Goal: Information Seeking & Learning: Learn about a topic

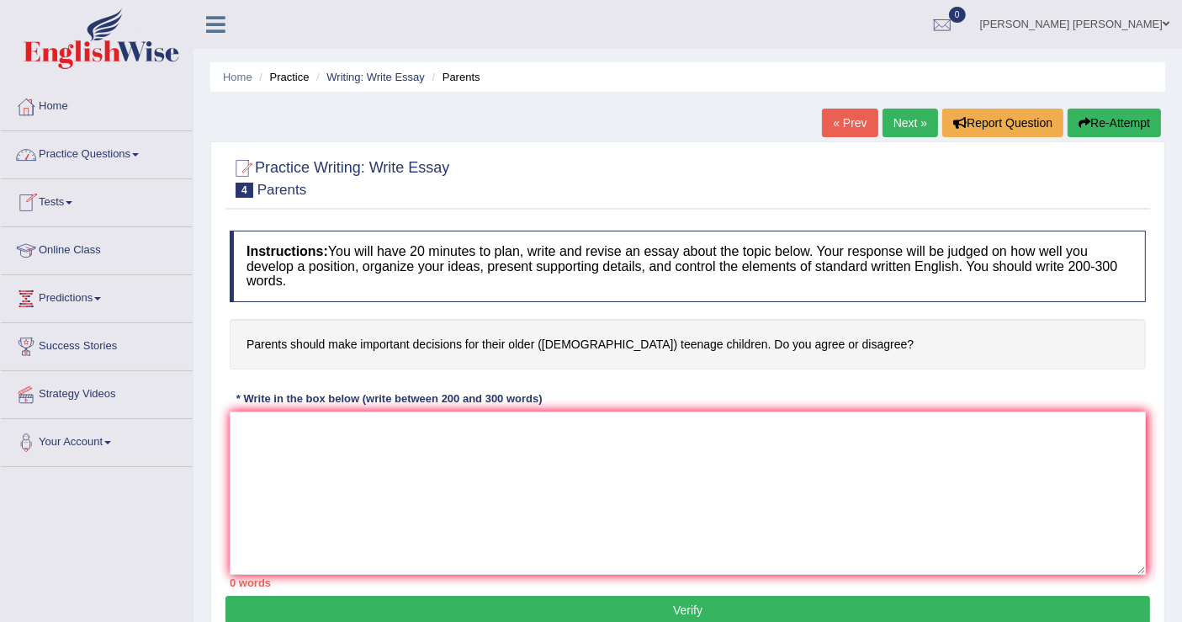
click at [118, 164] on link "Practice Questions" at bounding box center [97, 152] width 192 height 42
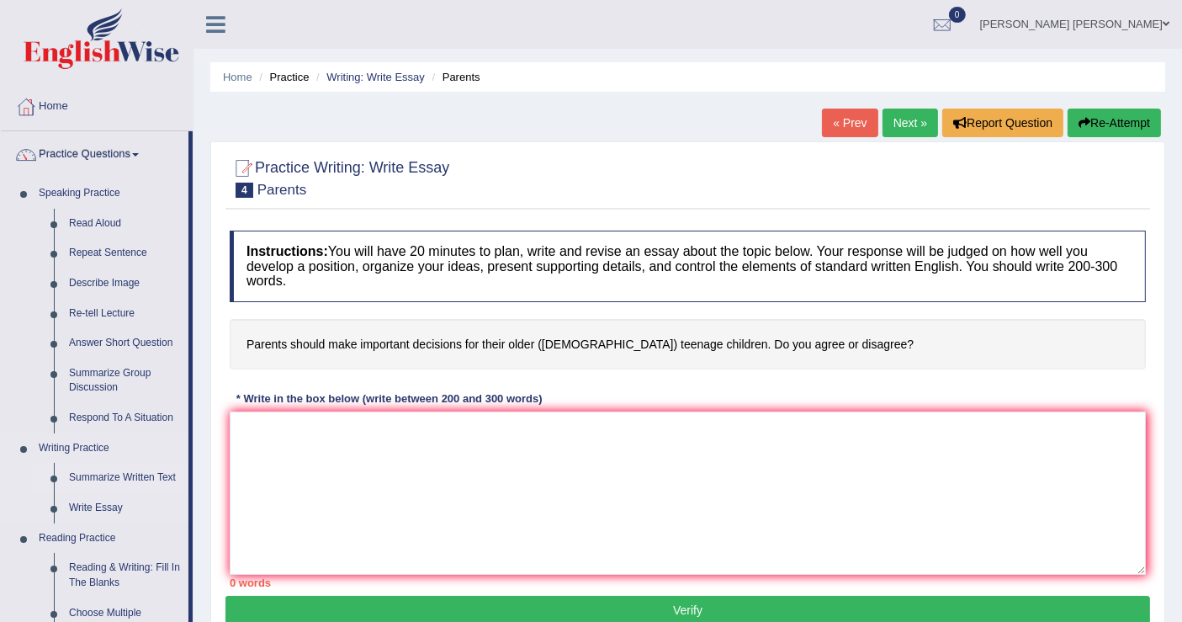
click at [83, 478] on link "Summarize Written Text" at bounding box center [124, 478] width 127 height 30
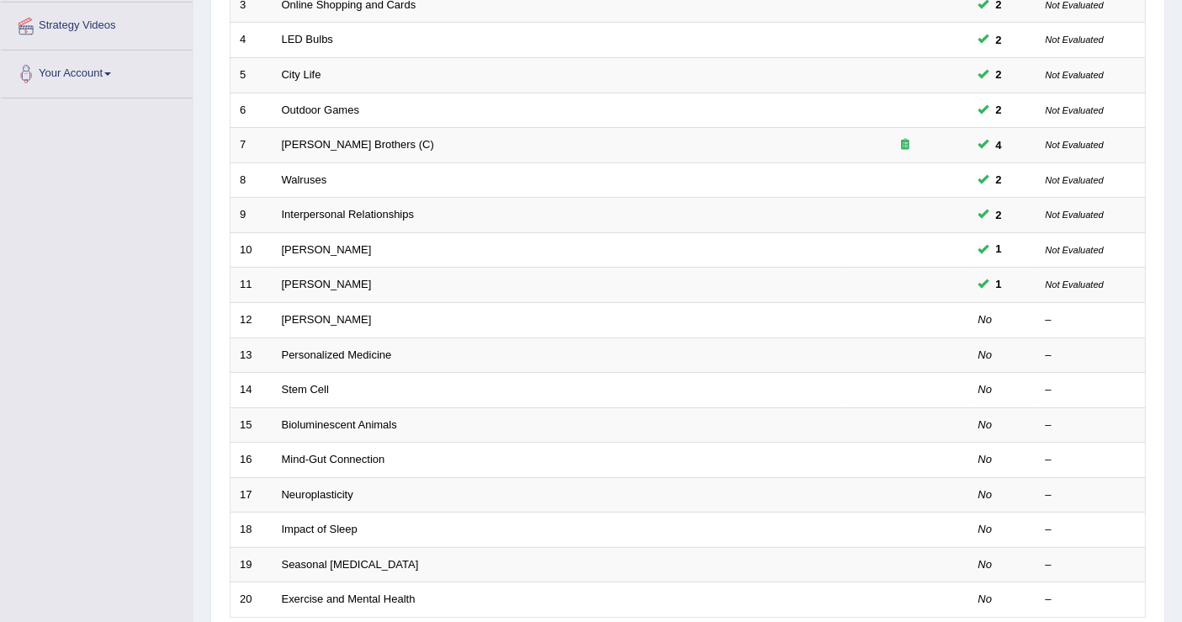
scroll to position [374, 0]
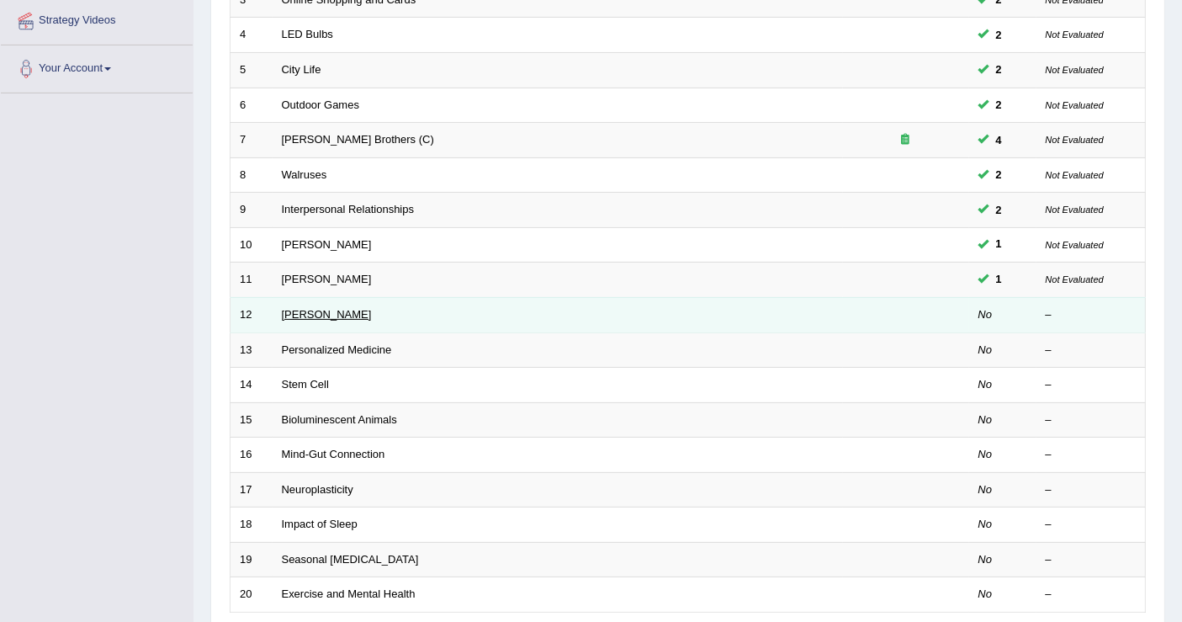
click at [317, 308] on link "Elizabeth Blackwell" at bounding box center [327, 314] width 90 height 13
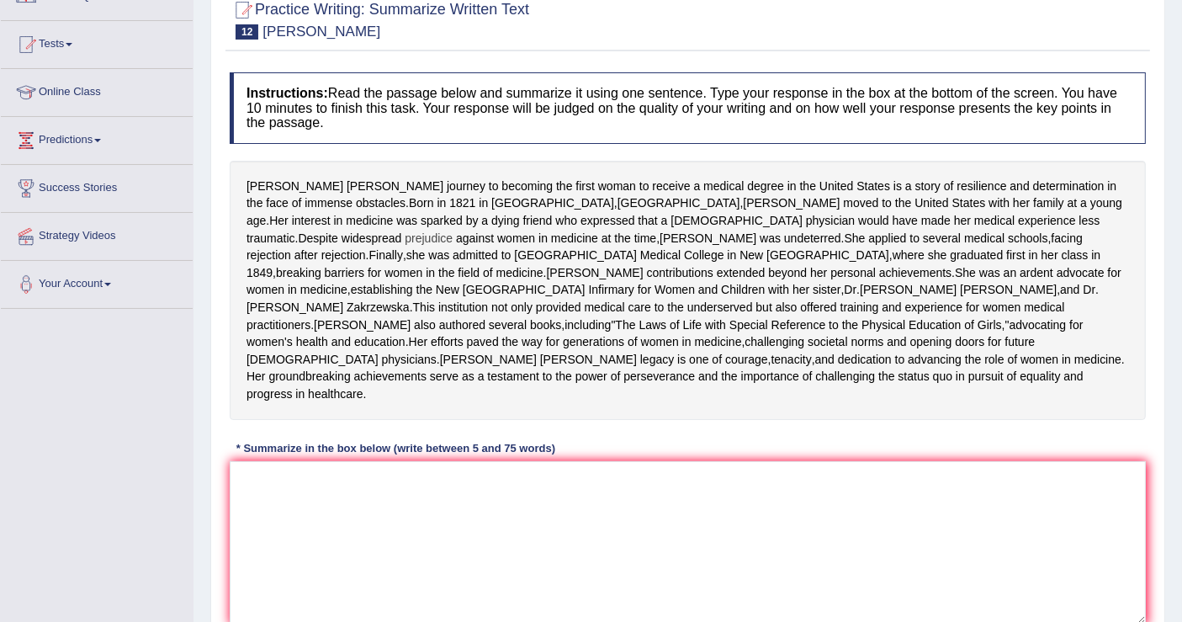
scroll to position [187, 0]
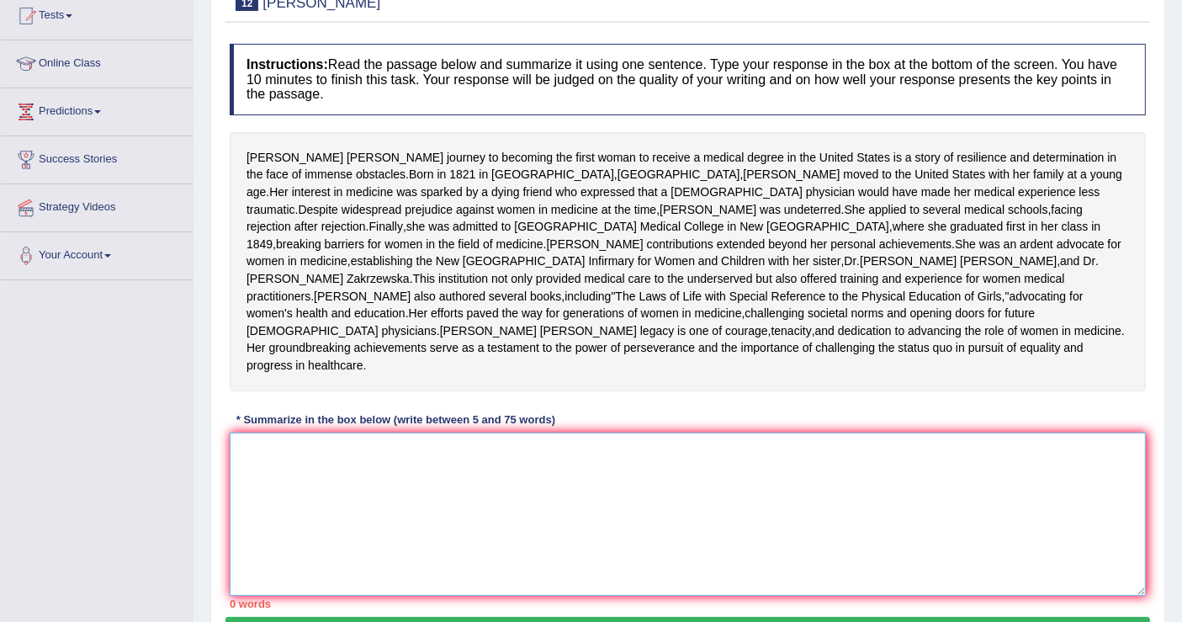
click at [505, 516] on textarea at bounding box center [688, 513] width 916 height 163
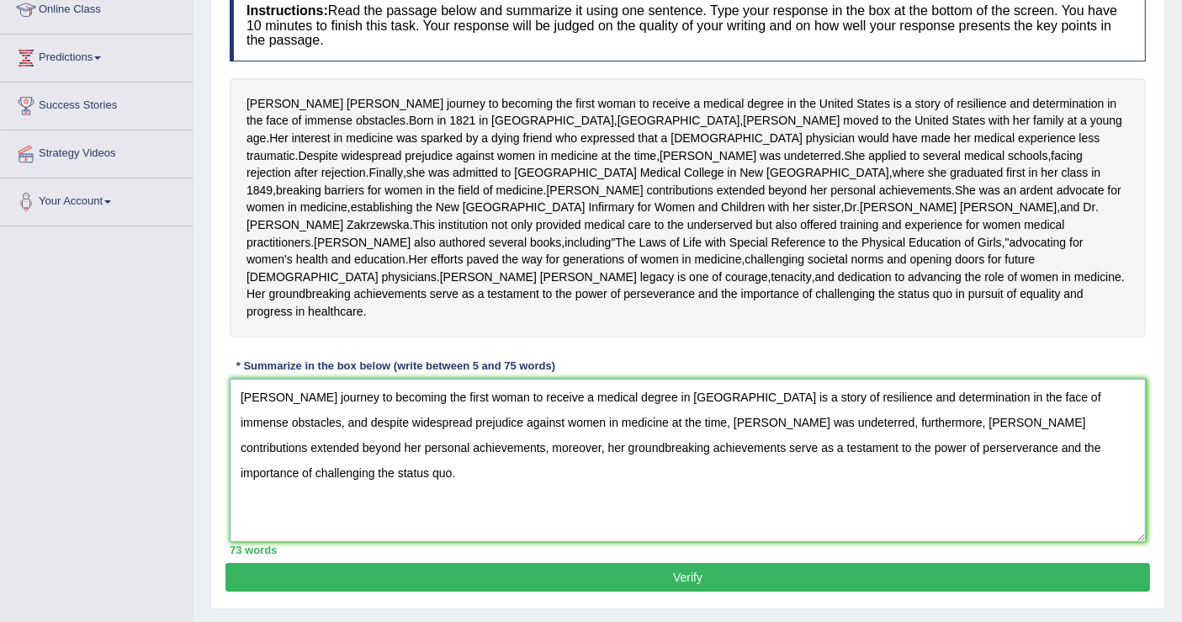
scroll to position [280, 0]
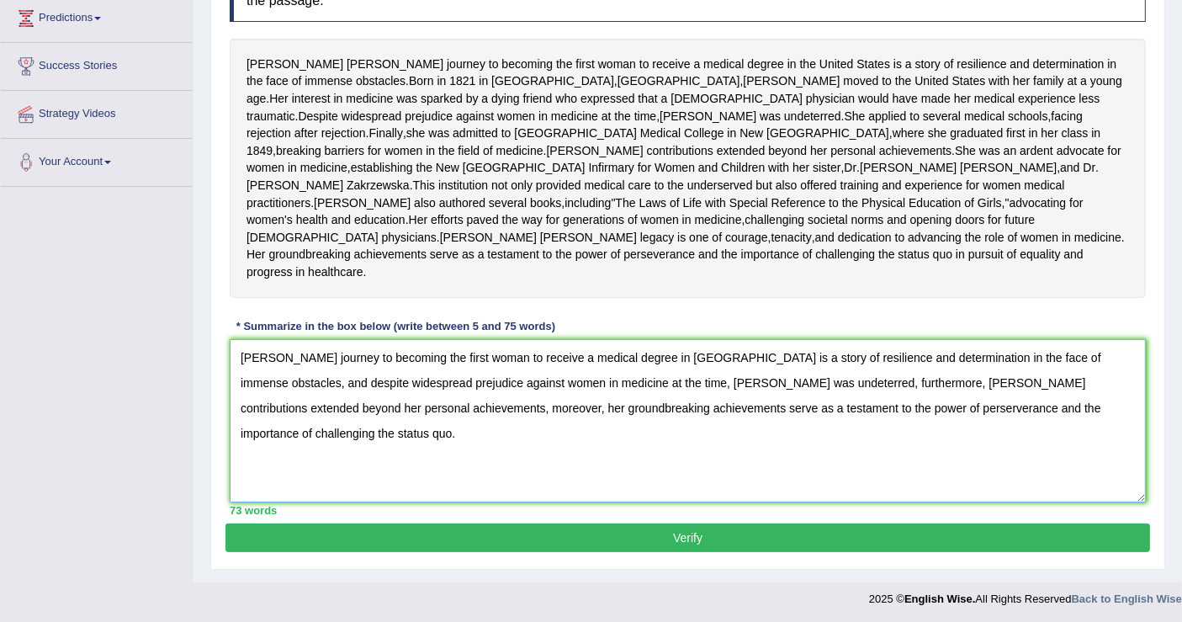
type textarea "Elizabeth Blackwell's journey to becoming the first woman to receive a medical …"
click at [759, 552] on button "Verify" at bounding box center [687, 537] width 925 height 29
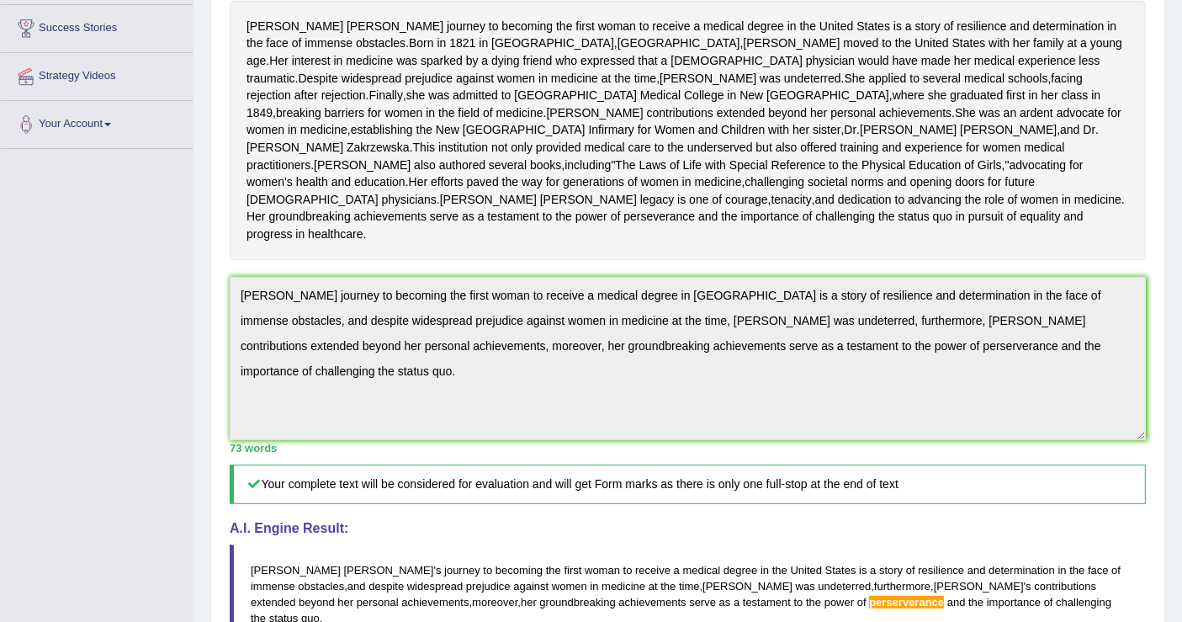
scroll to position [223, 0]
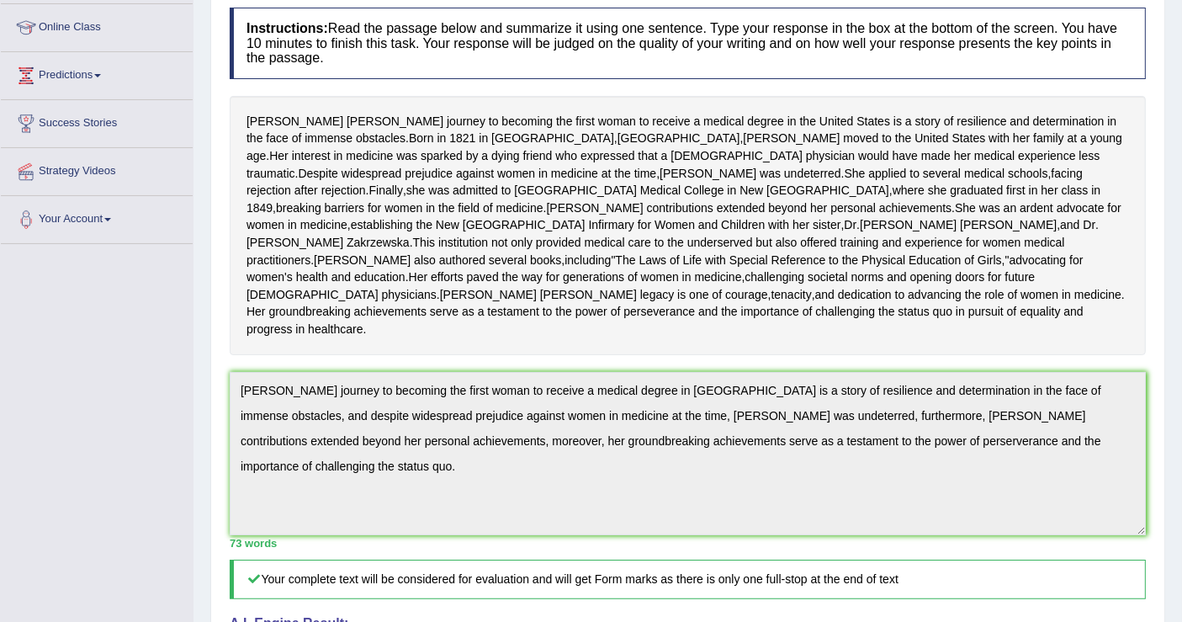
click at [209, 438] on div "Home Practice Writing: Summarize Written Text Elizabeth Blackwell « Prev Next »…" at bounding box center [688, 396] width 989 height 1239
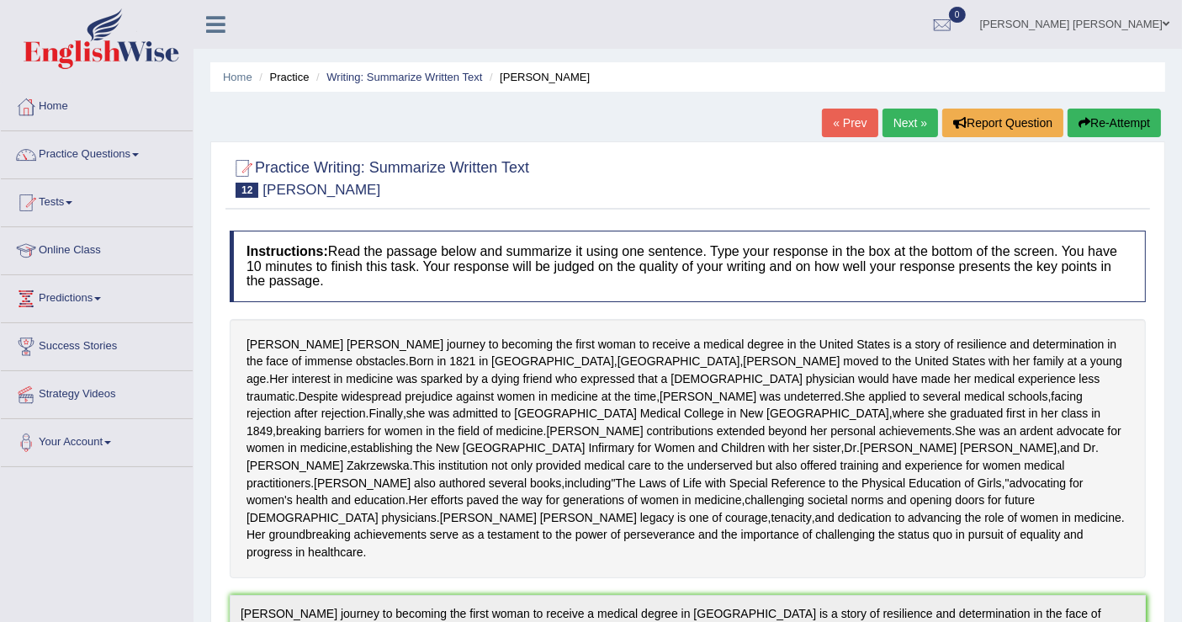
click at [1126, 130] on button "Re-Attempt" at bounding box center [1114, 123] width 93 height 29
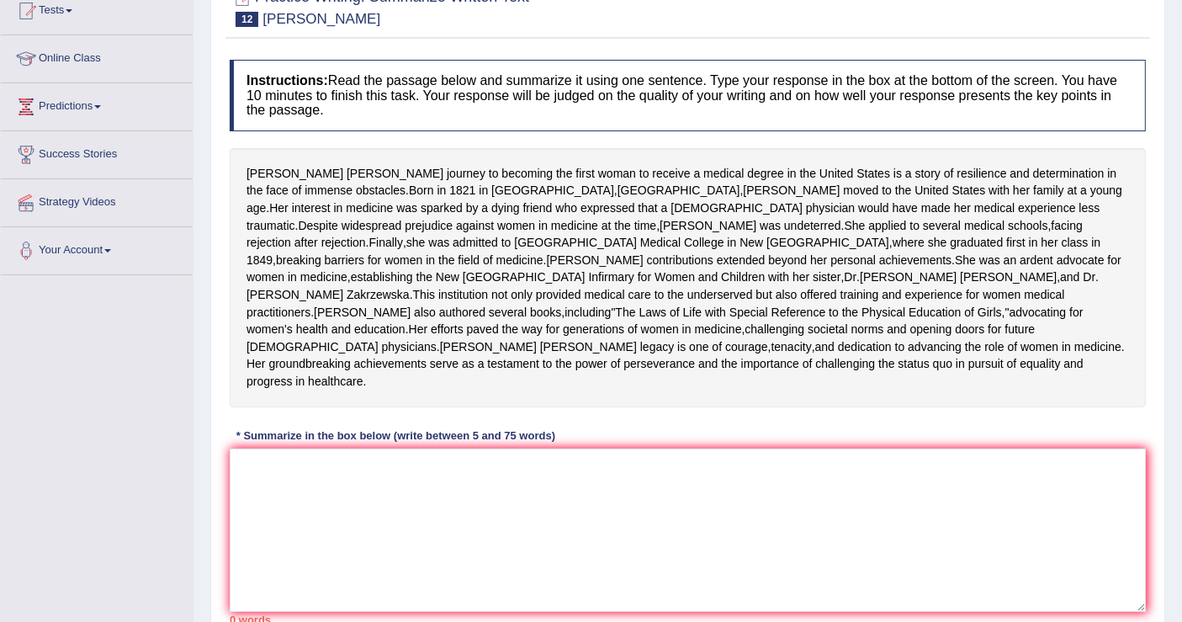
scroll to position [353, 0]
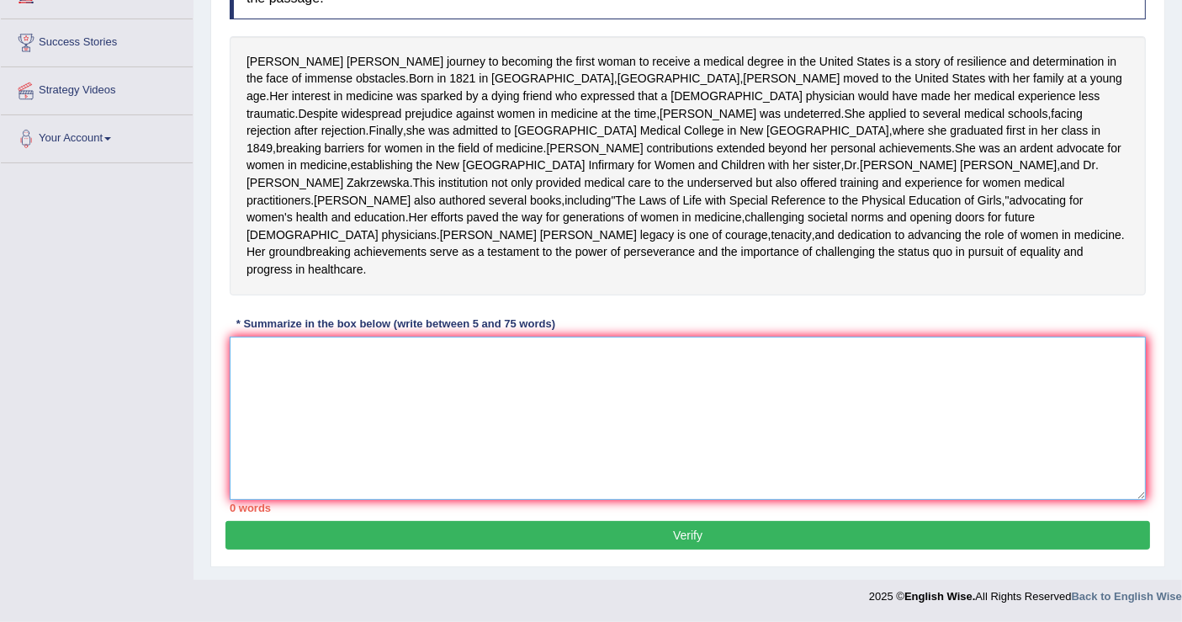
paste textarea "Elizabeth Blackwell's journey to becoming the first woman to receive a medical …"
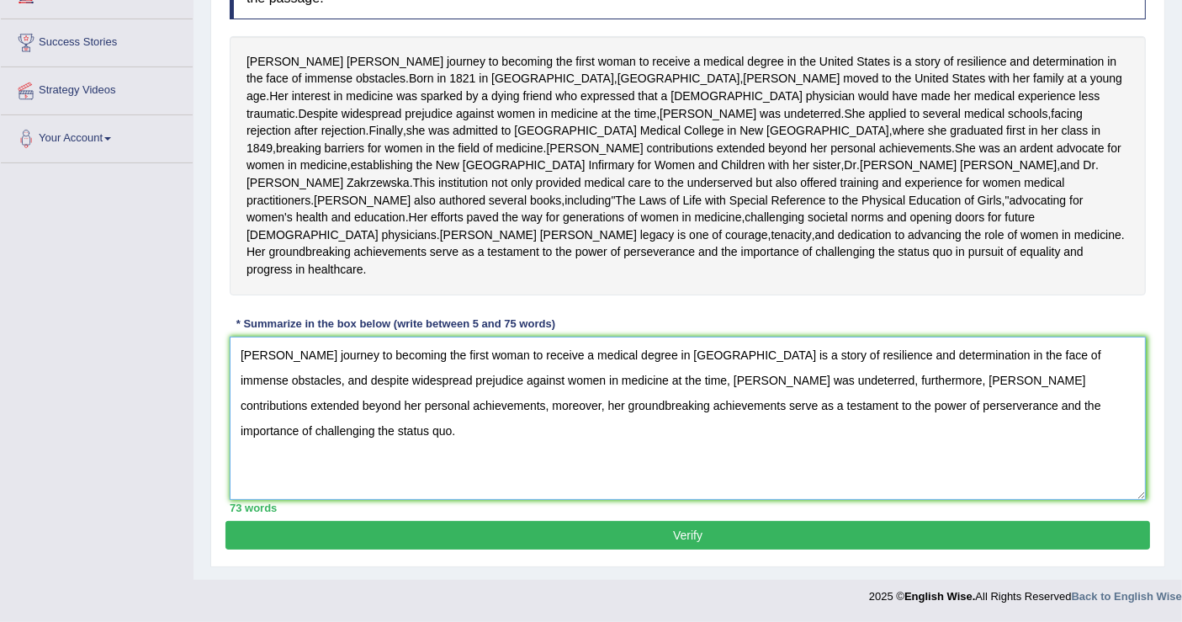
click at [883, 406] on textarea "Elizabeth Blackwell's journey to becoming the first woman to receive a medical …" at bounding box center [688, 418] width 916 height 163
type textarea "Elizabeth Blackwell's journey to becoming the first woman to receive a medical …"
click at [979, 539] on button "Verify" at bounding box center [687, 535] width 925 height 29
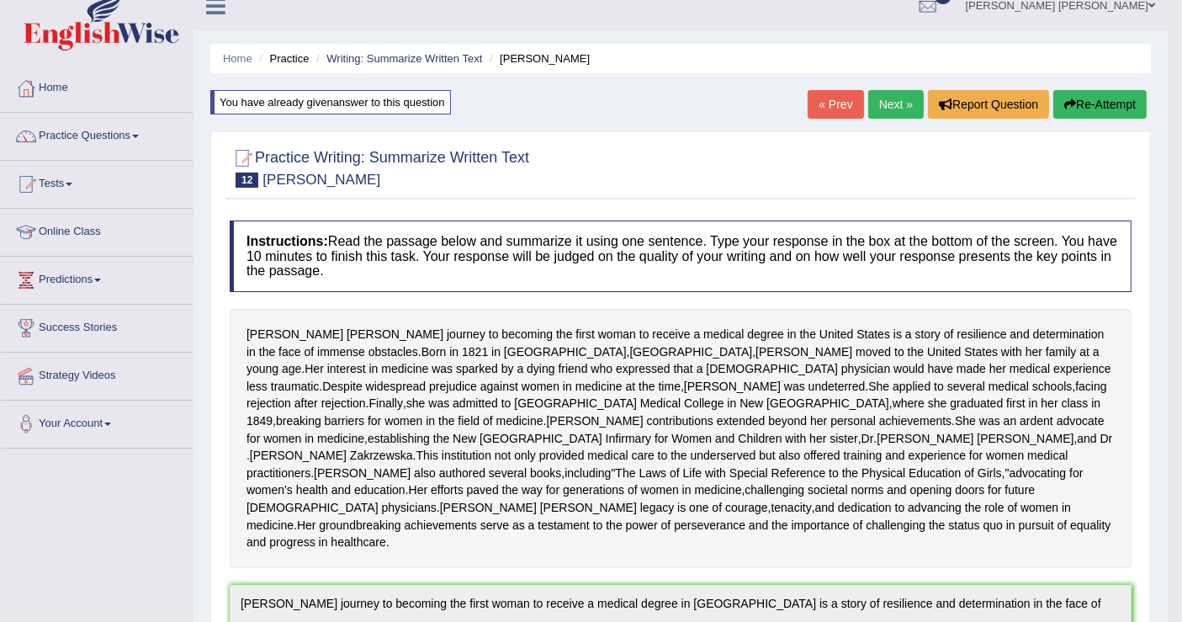
scroll to position [0, 0]
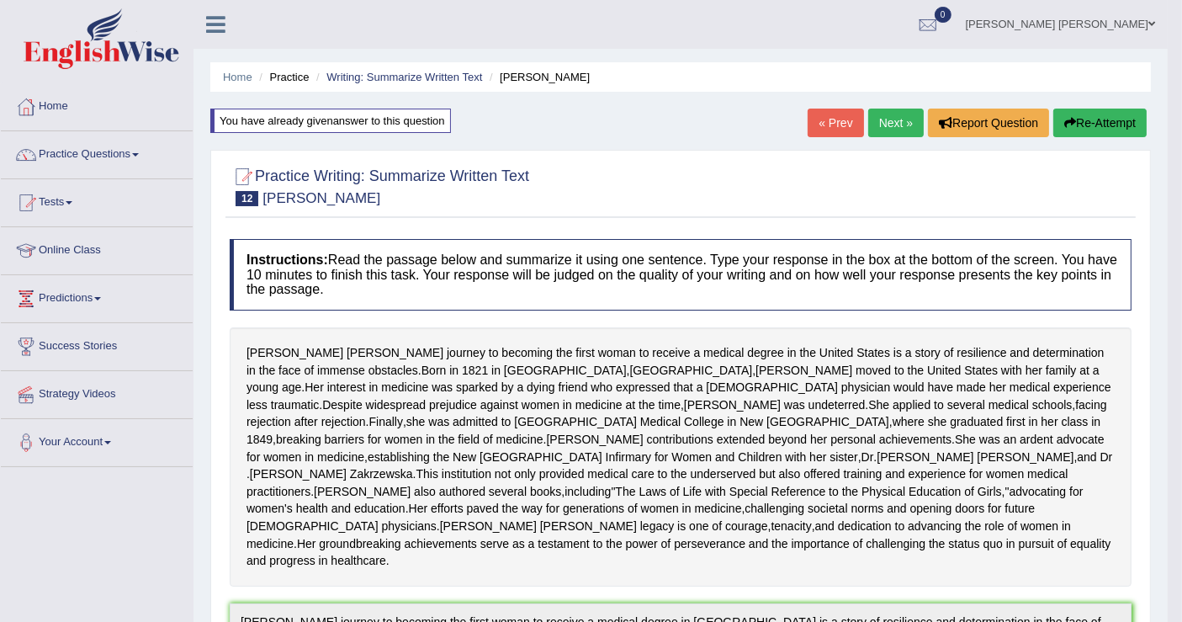
click at [892, 120] on link "Next »" at bounding box center [896, 123] width 56 height 29
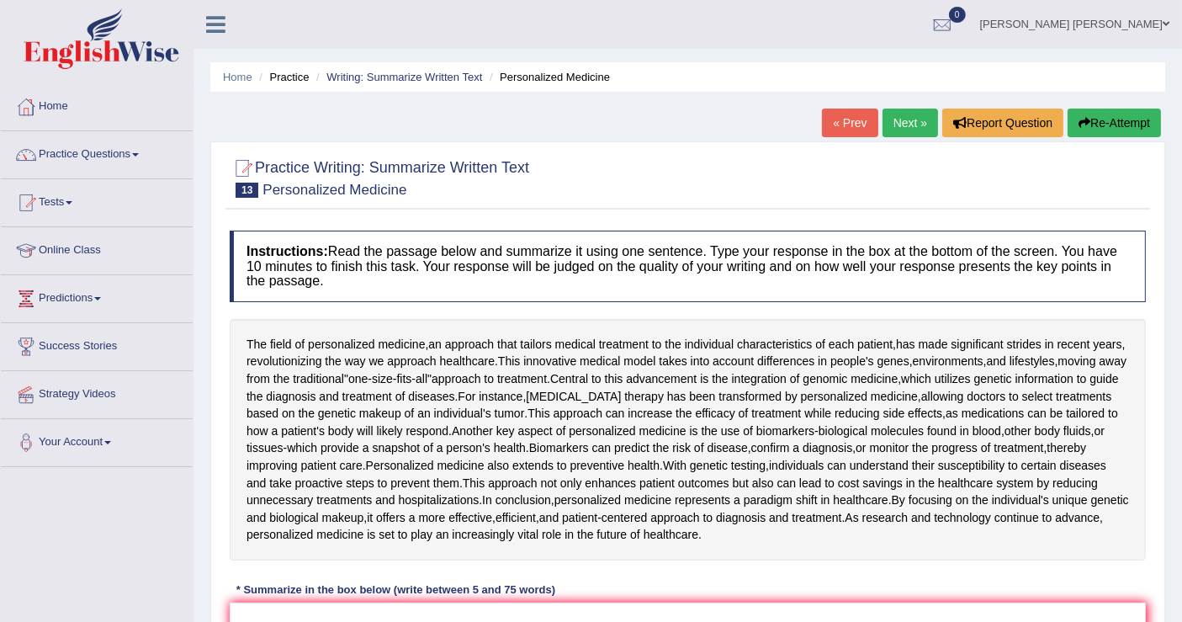
scroll to position [263, 0]
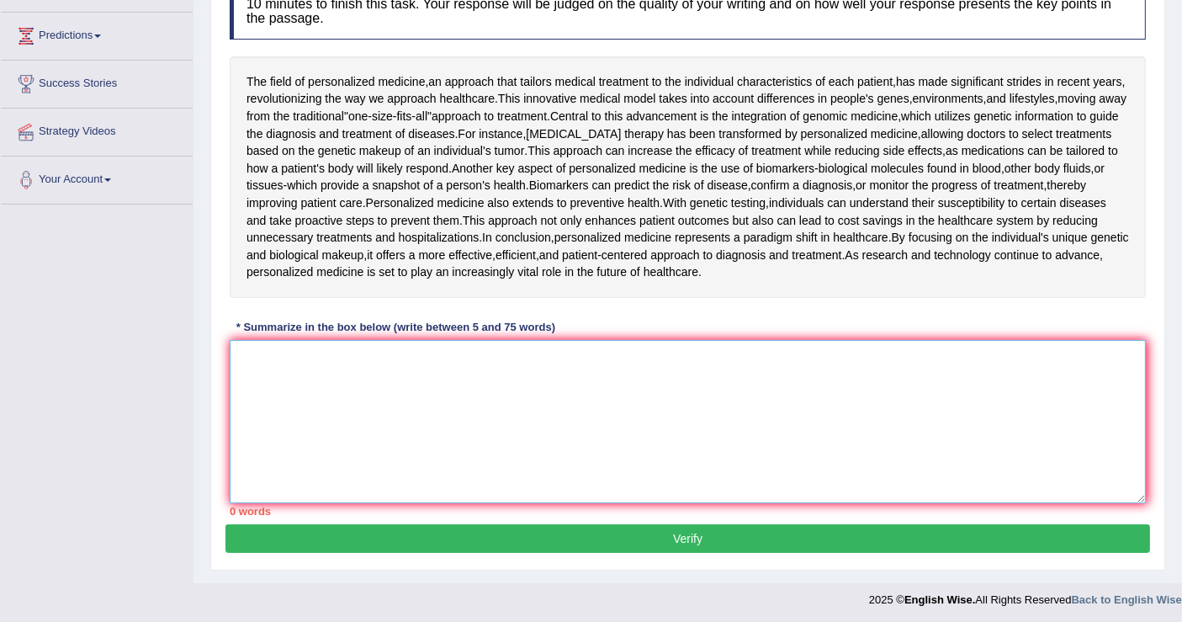
click at [363, 379] on textarea at bounding box center [688, 421] width 916 height 163
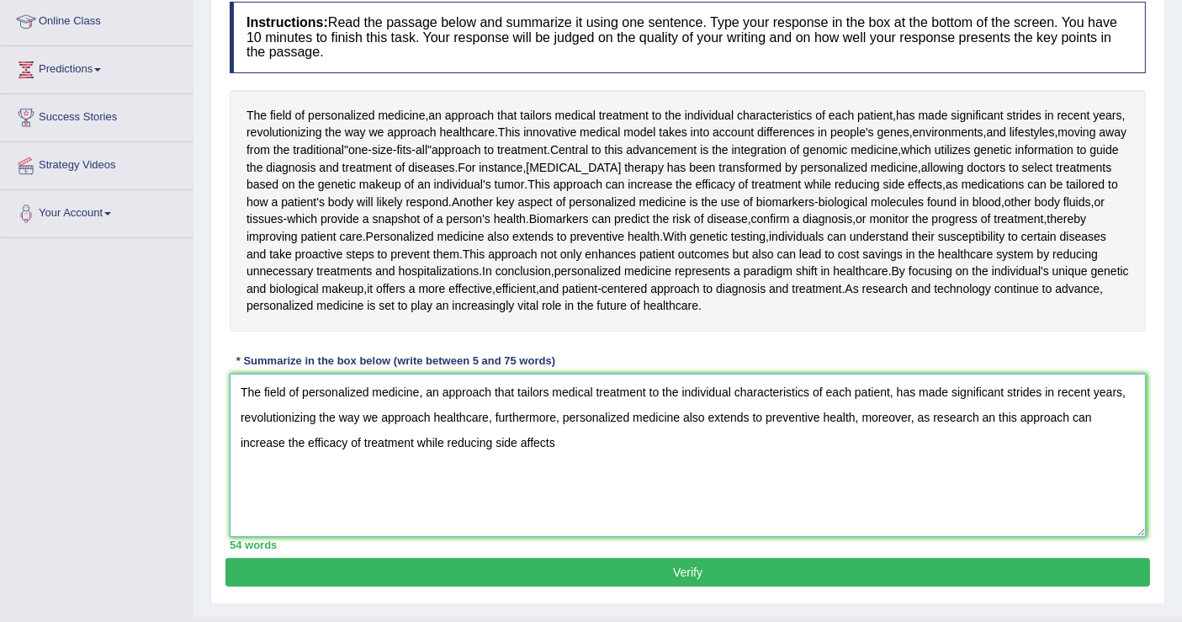
scroll to position [228, 0]
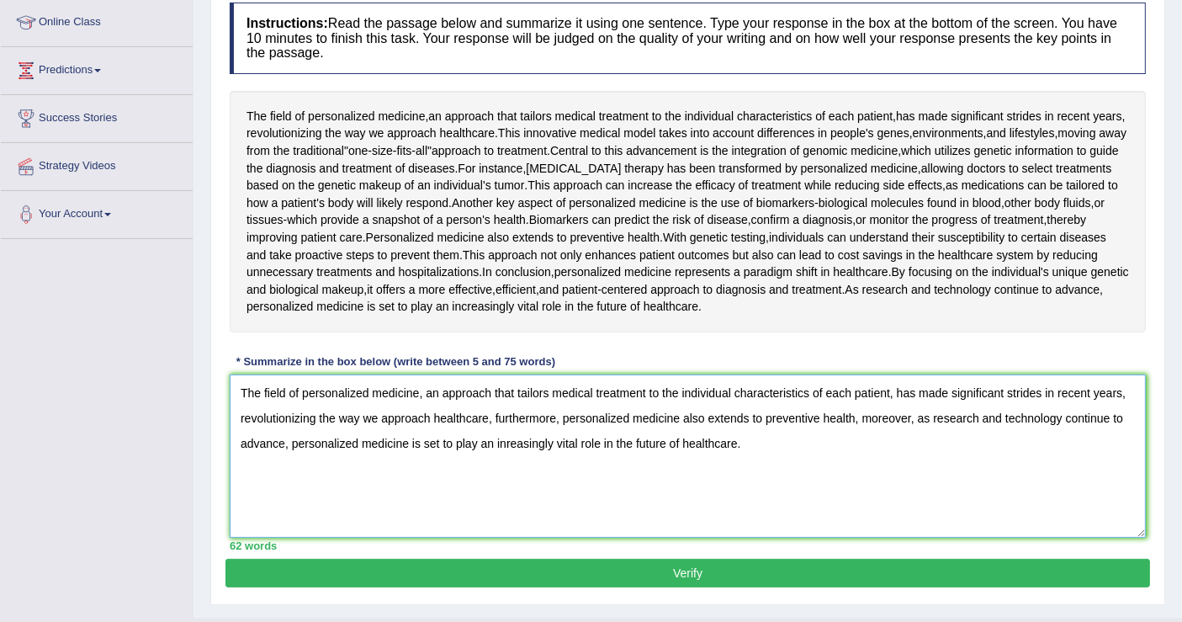
type textarea "The field of personalized medicine, an approach that tailors medical treatment …"
click at [468, 561] on button "Verify" at bounding box center [687, 573] width 925 height 29
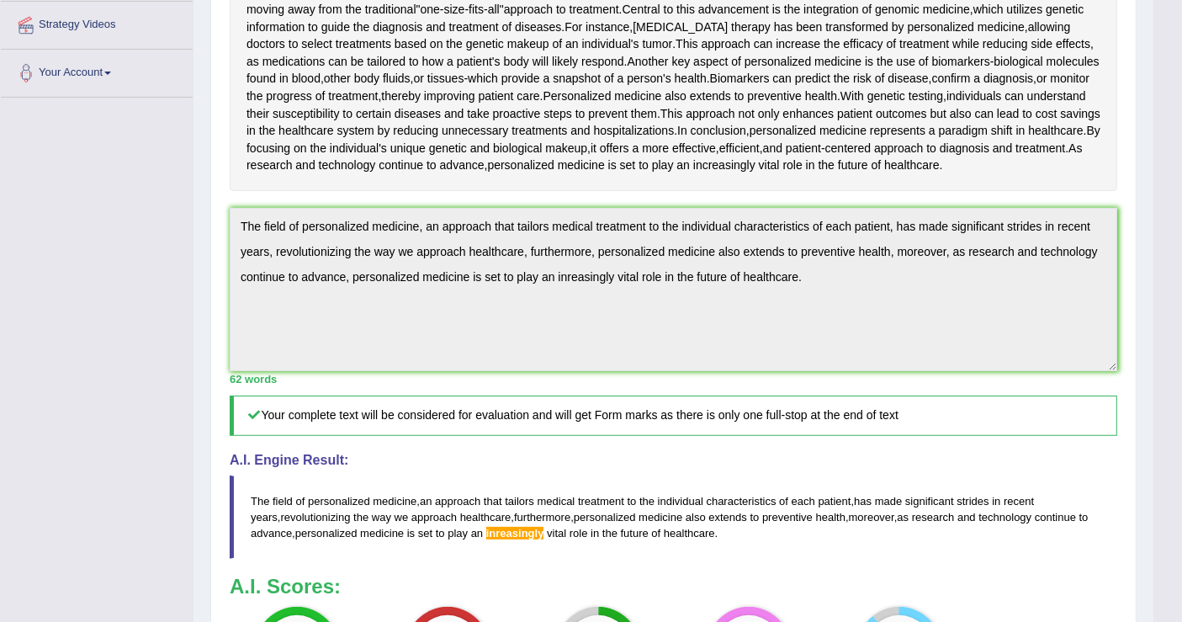
scroll to position [321, 0]
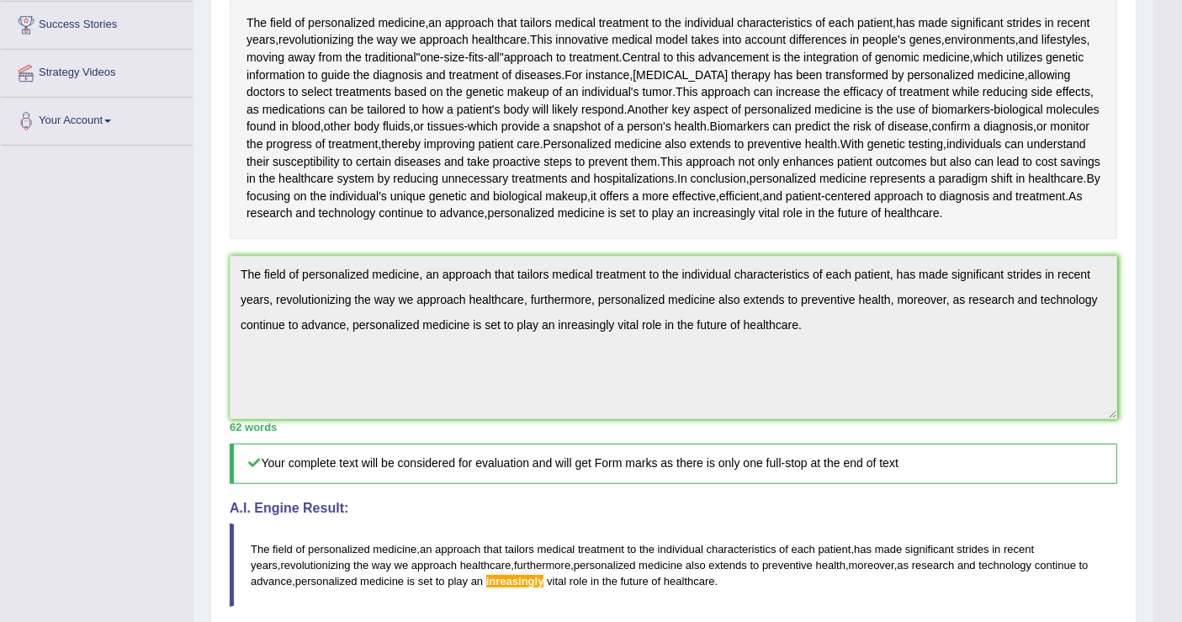
click at [204, 287] on div "Home Practice Writing: Summarize Written Text Personalized Medicine « Prev Next…" at bounding box center [674, 281] width 960 height 1205
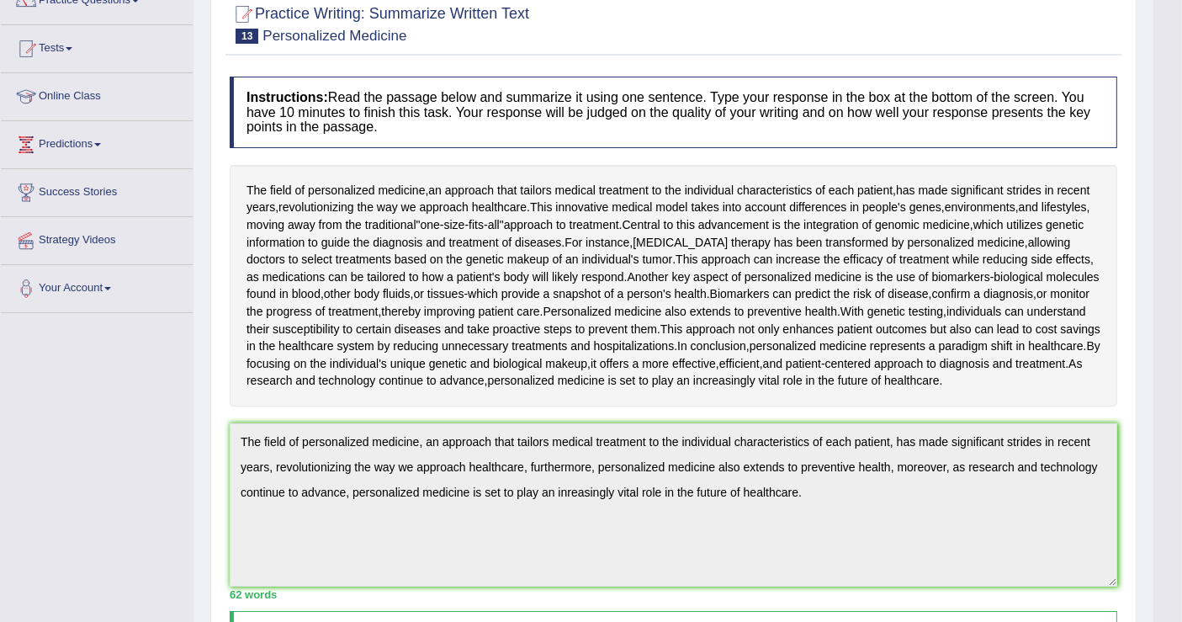
scroll to position [0, 0]
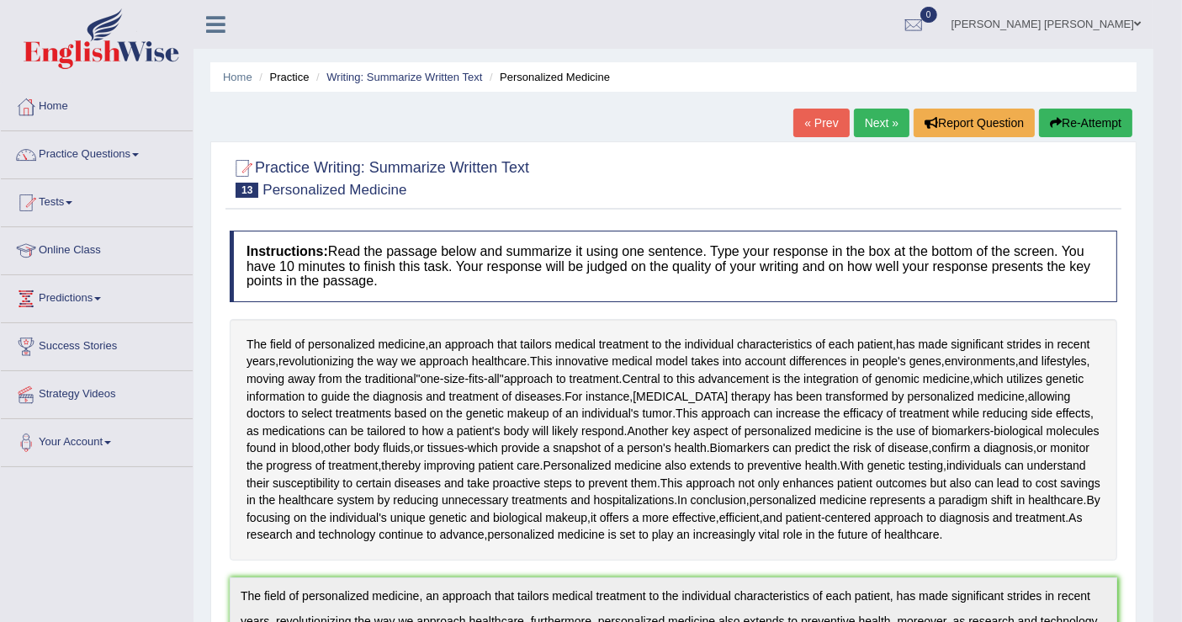
click at [1101, 122] on button "Re-Attempt" at bounding box center [1085, 123] width 93 height 29
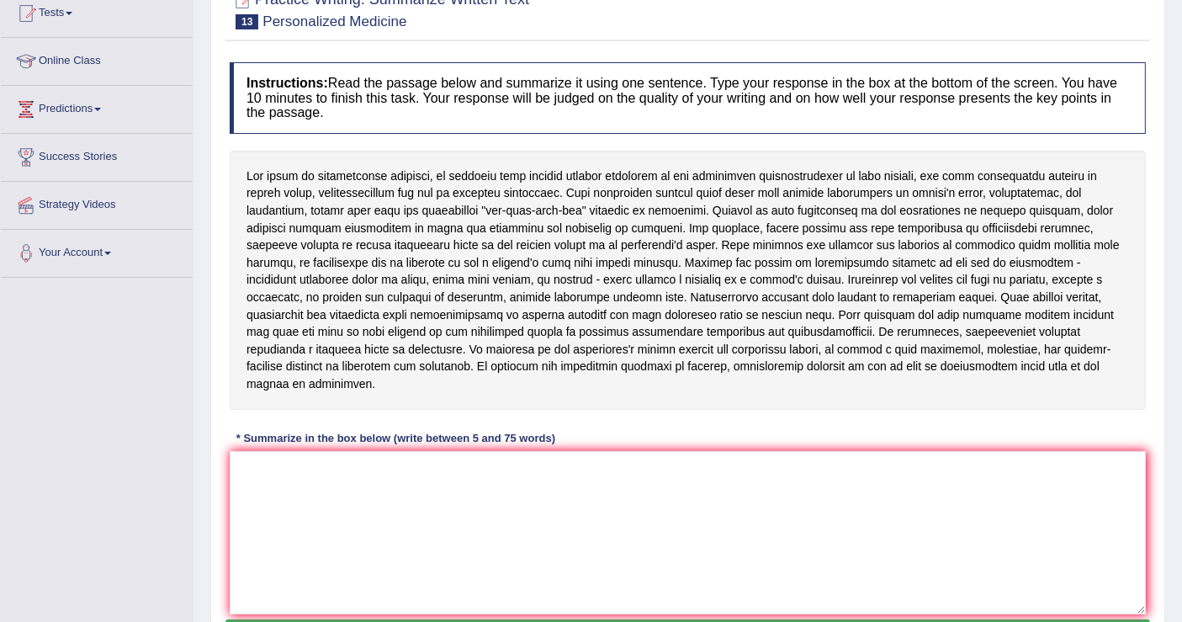
scroll to position [267, 0]
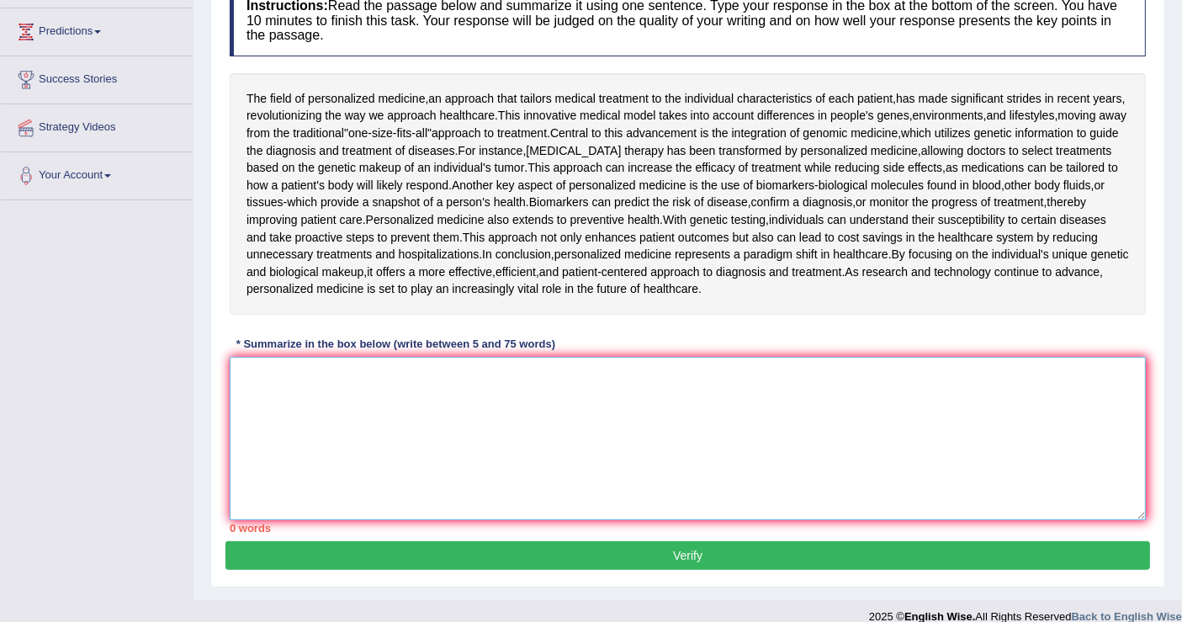
paste textarea "The field of personalized medicine, an approach that tailors medical treatment …"
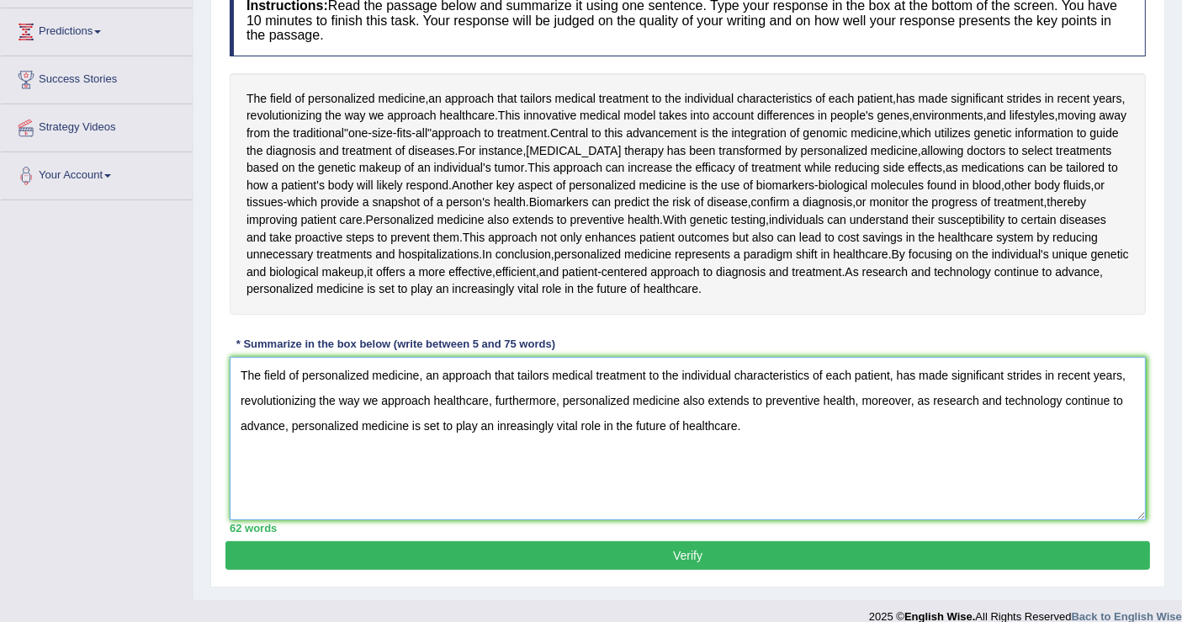
click at [571, 419] on textarea "The field of personalized medicine, an approach that tailors medical treatment …" at bounding box center [688, 438] width 916 height 163
type textarea "The field of personalized medicine, an approach that tailors medical treatment …"
click at [650, 556] on button "Verify" at bounding box center [687, 555] width 925 height 29
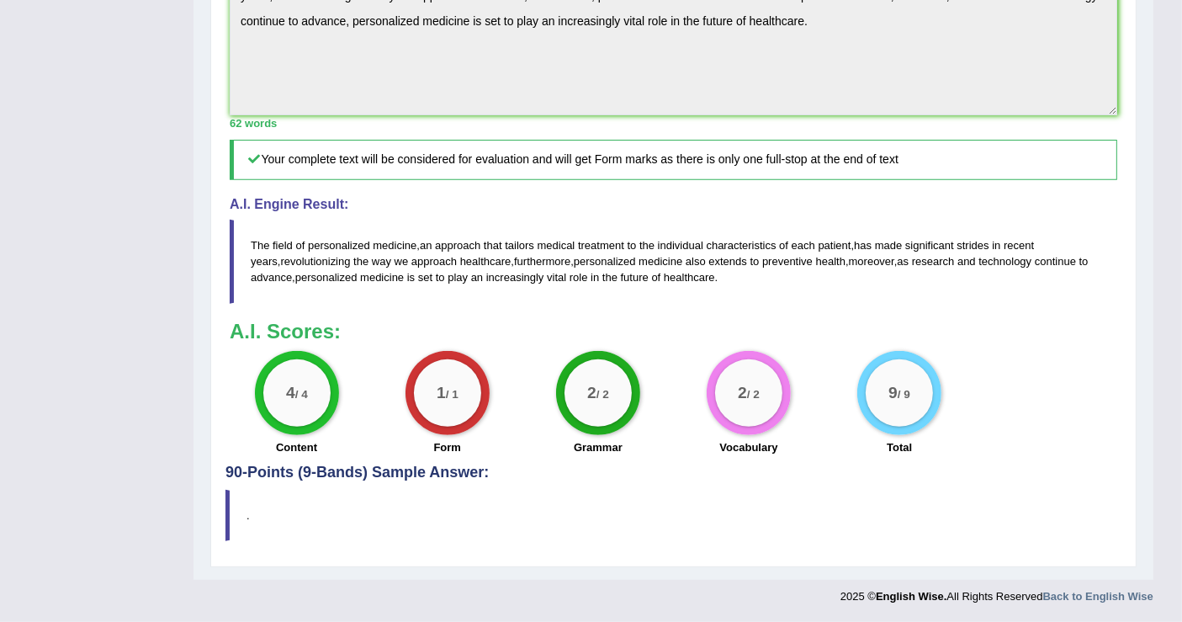
scroll to position [0, 0]
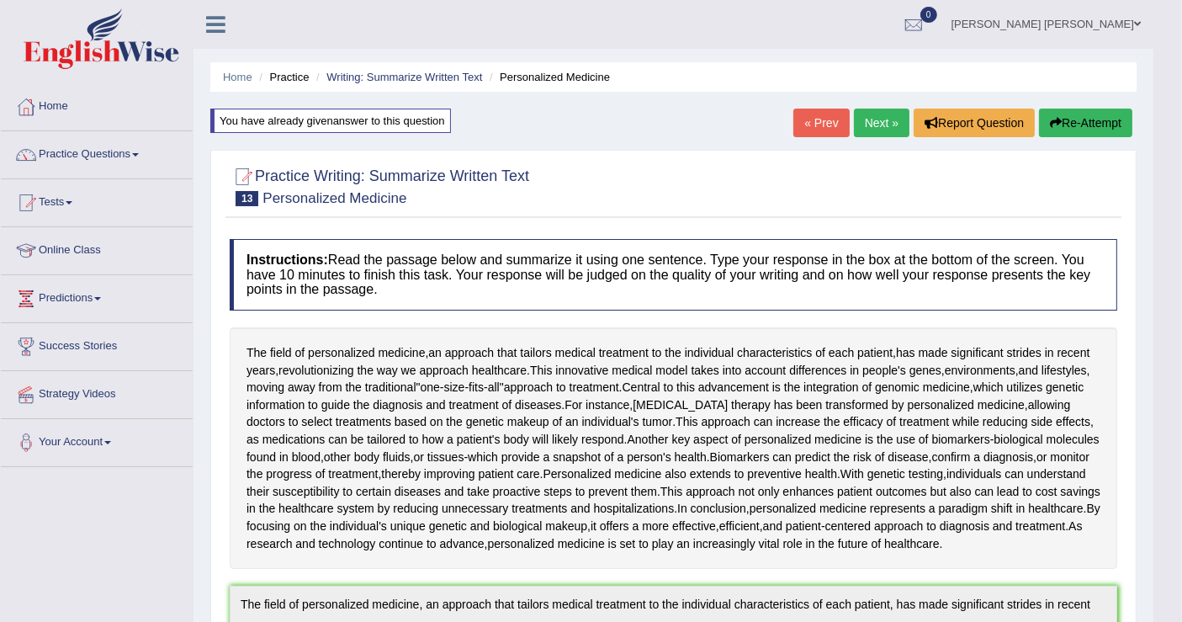
click at [867, 100] on div "Home Practice Writing: Summarize Written Text Personalized Medicine You have al…" at bounding box center [674, 606] width 960 height 1213
click at [864, 120] on link "Next »" at bounding box center [882, 123] width 56 height 29
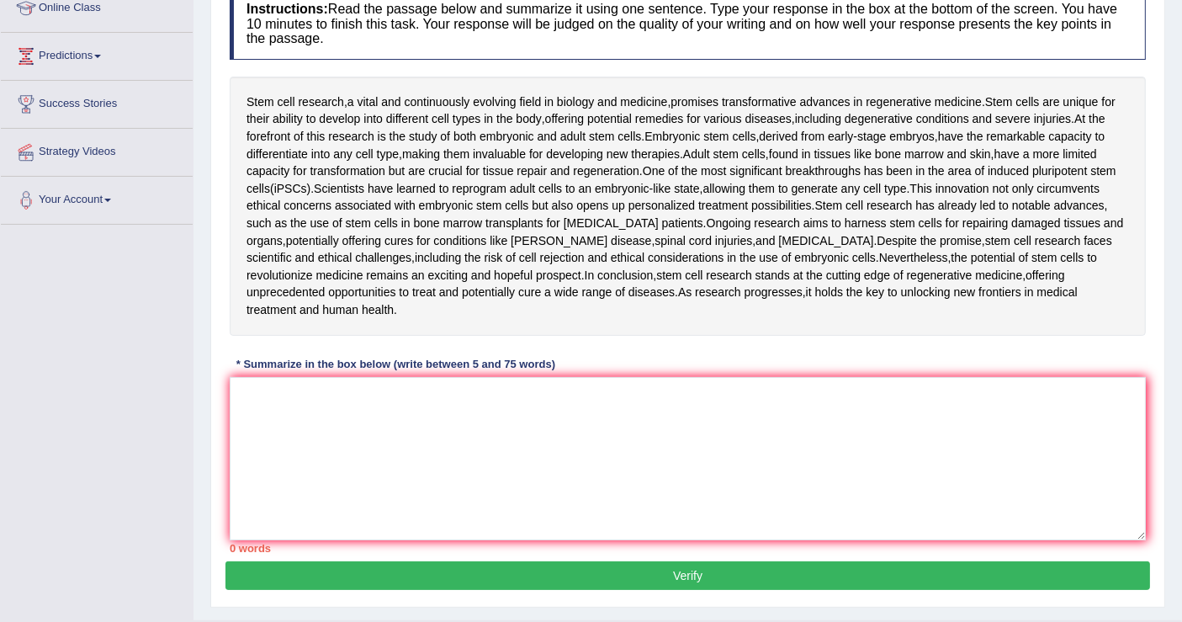
scroll to position [279, 0]
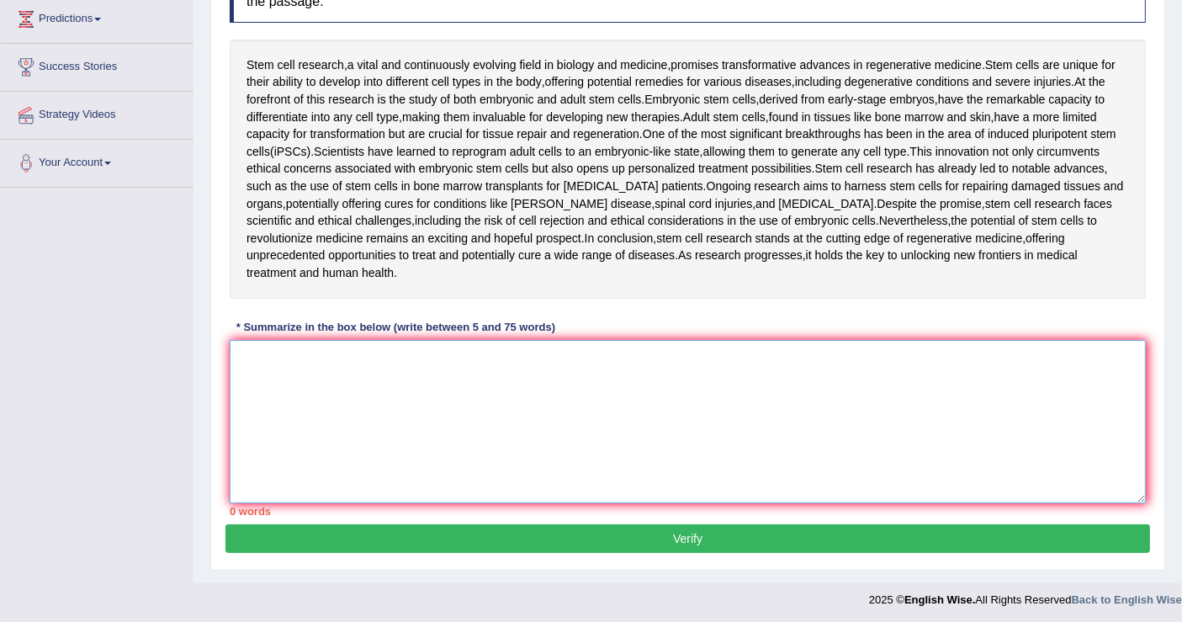
click at [445, 389] on textarea at bounding box center [688, 421] width 916 height 163
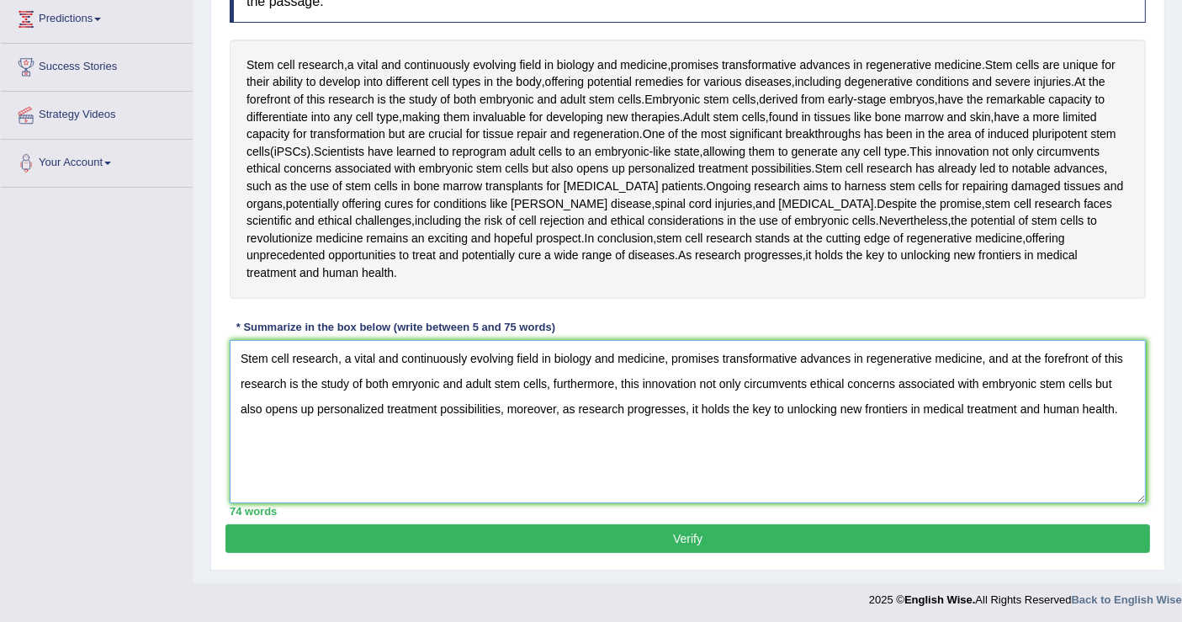
type textarea "Stem cell research, a vital and continuously evolving field in biology and medi…"
click at [475, 524] on button "Verify" at bounding box center [687, 538] width 925 height 29
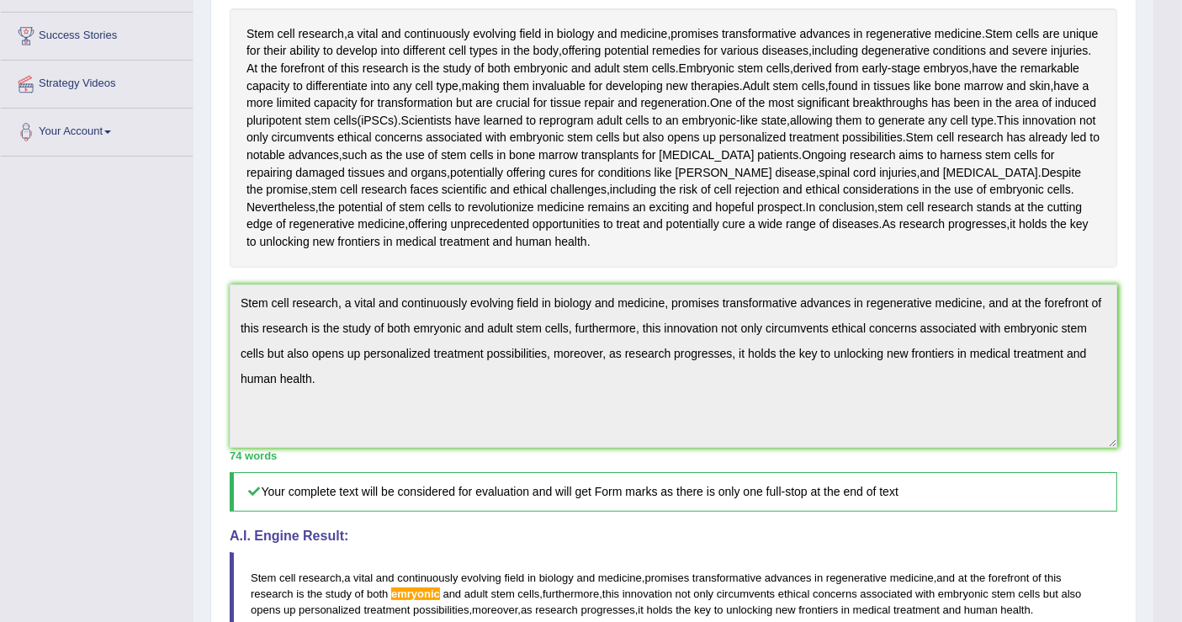
scroll to position [0, 0]
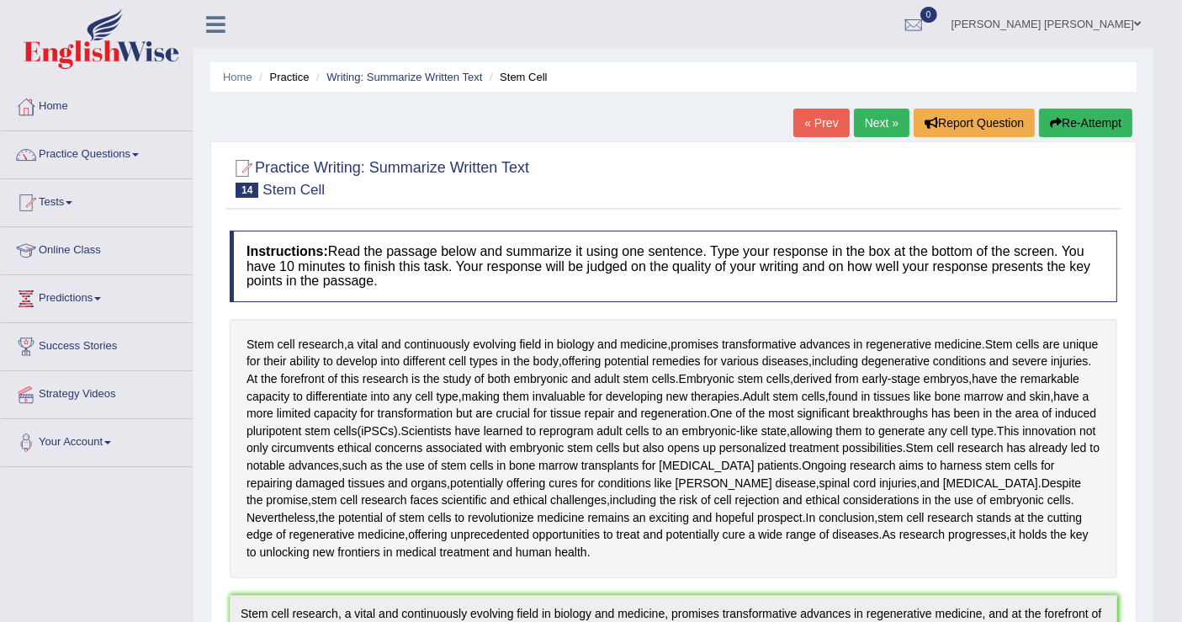
click at [879, 124] on link "Next »" at bounding box center [882, 123] width 56 height 29
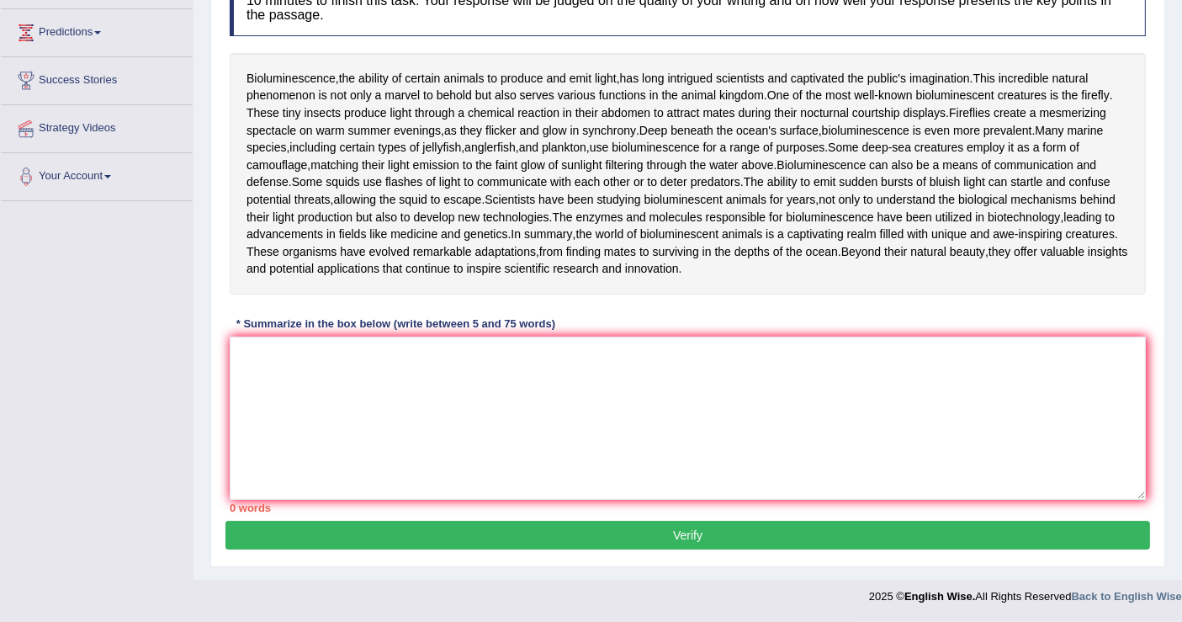
scroll to position [280, 0]
click at [416, 500] on textarea at bounding box center [688, 418] width 916 height 163
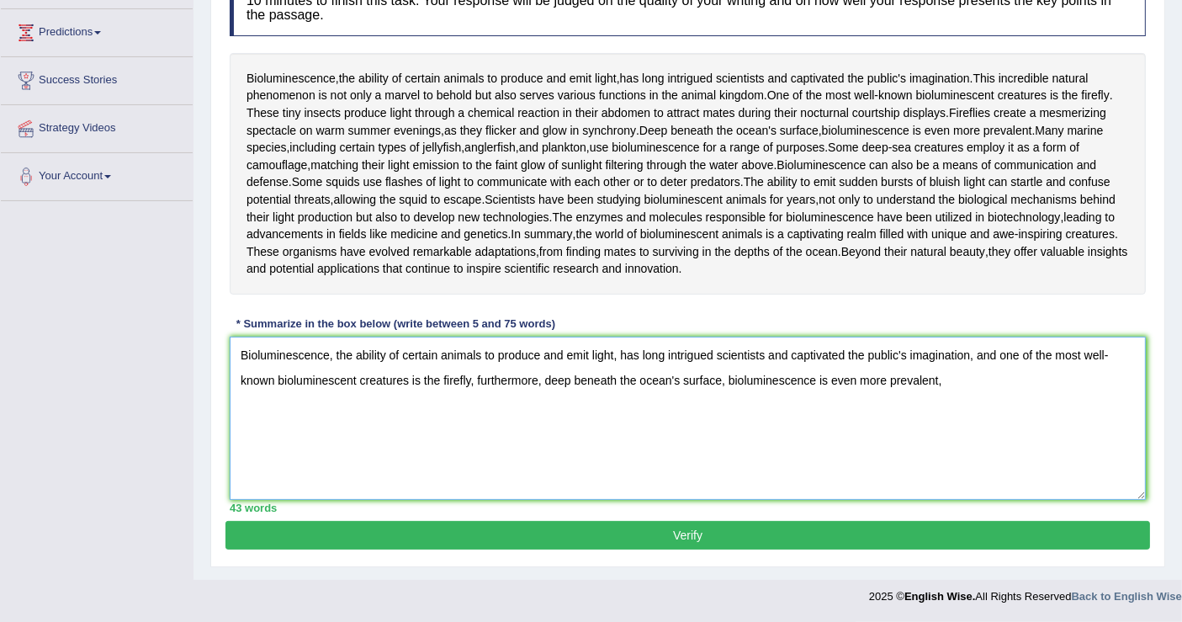
scroll to position [307, 0]
drag, startPoint x: 432, startPoint y: 481, endPoint x: 358, endPoint y: 549, distance: 100.7
click at [358, 500] on textarea "Bioluminescence, the ability of certain animals to produce and emit light, has …" at bounding box center [688, 418] width 916 height 163
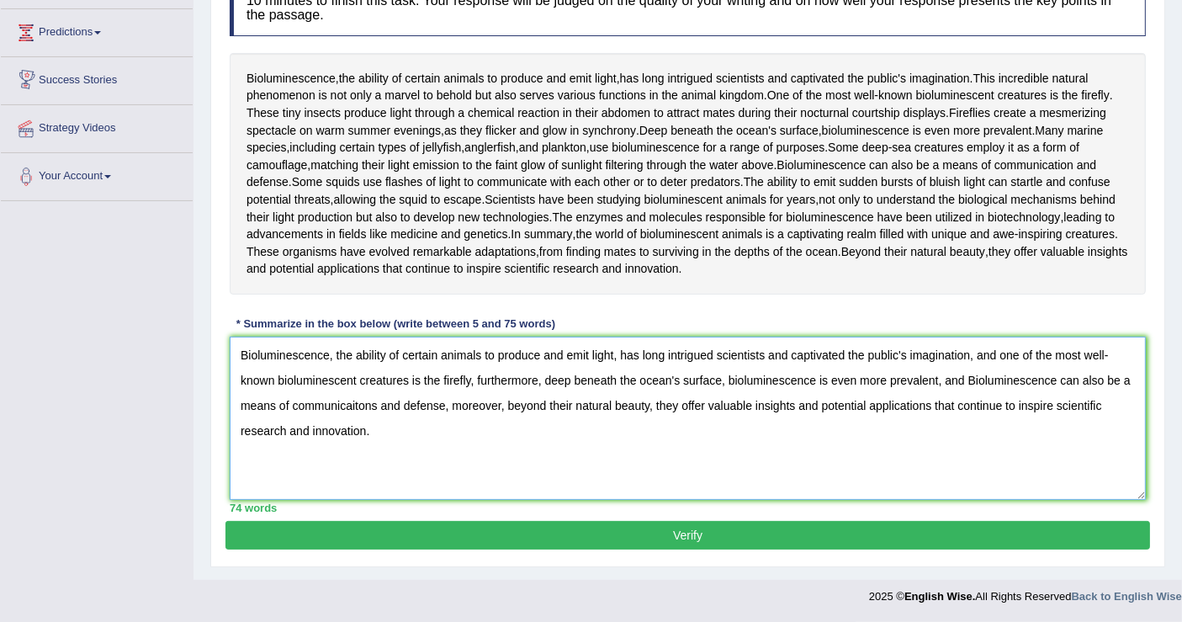
type textarea "Bioluminescence, the ability of certain animals to produce and emit light, has …"
click at [837, 536] on button "Verify" at bounding box center [687, 535] width 925 height 29
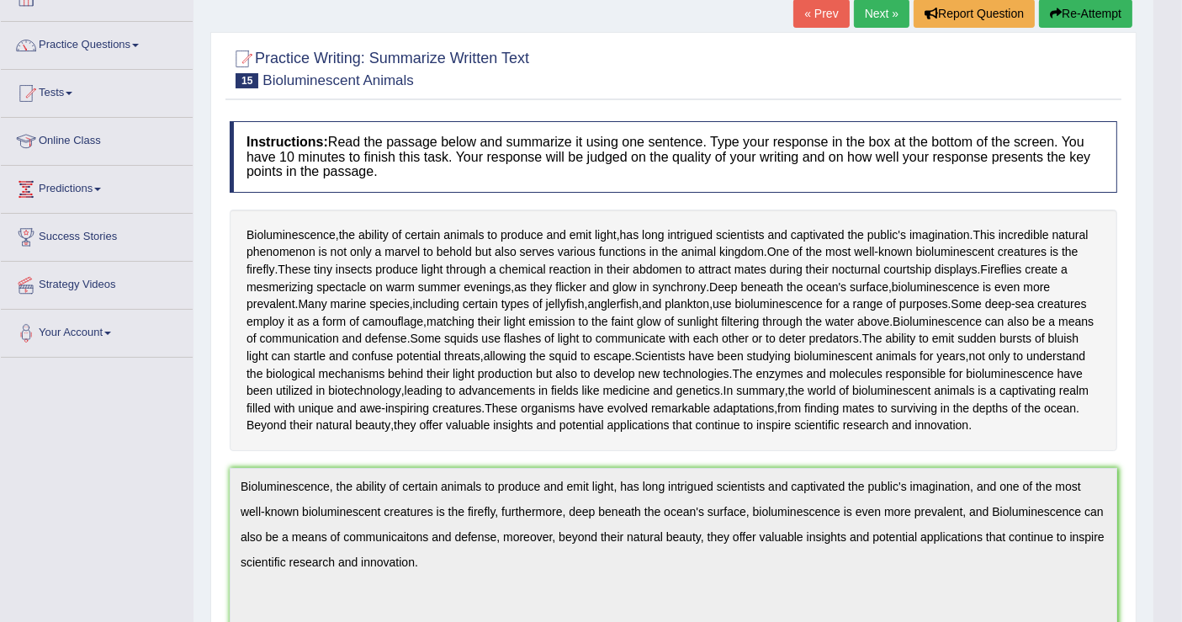
scroll to position [0, 0]
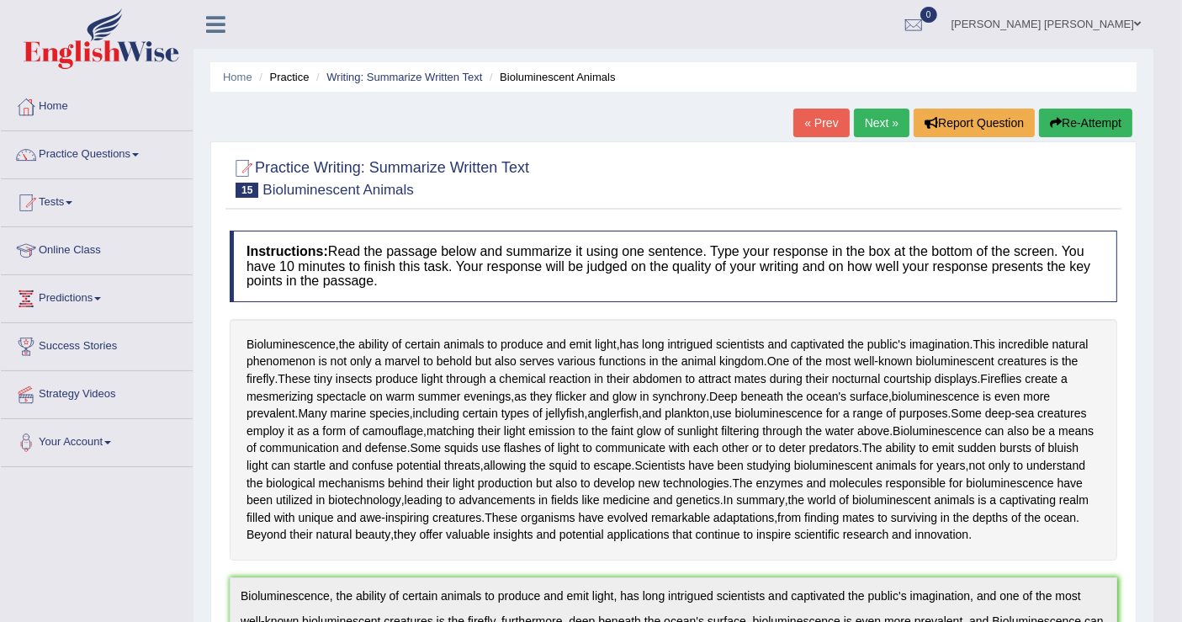
click at [889, 130] on link "Next »" at bounding box center [882, 123] width 56 height 29
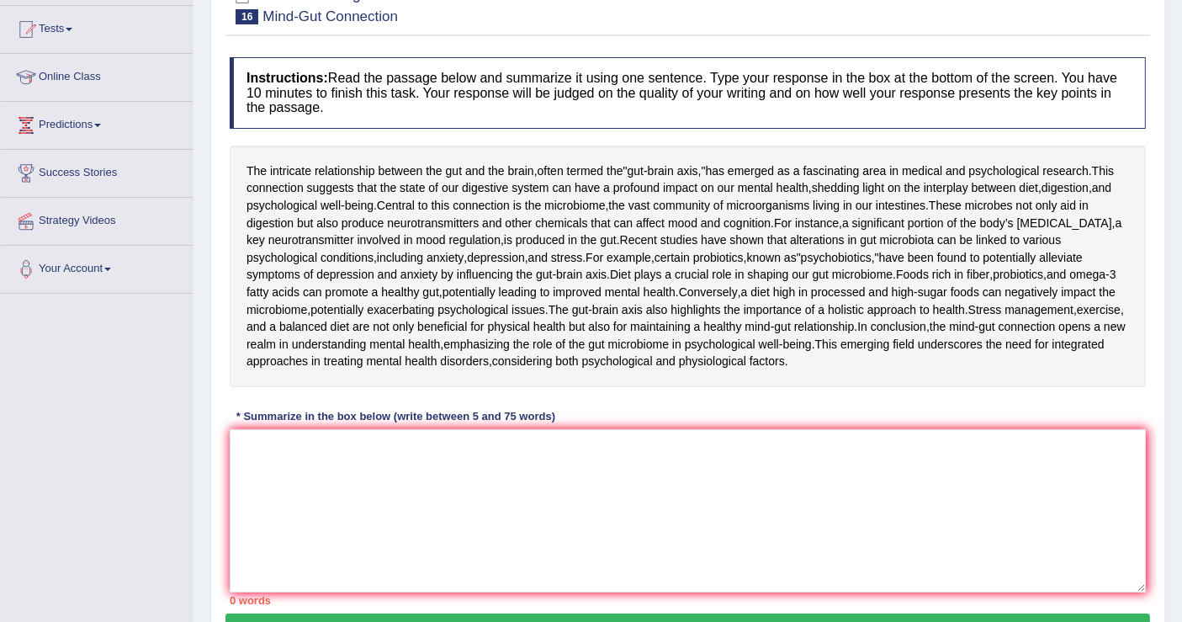
scroll to position [187, 0]
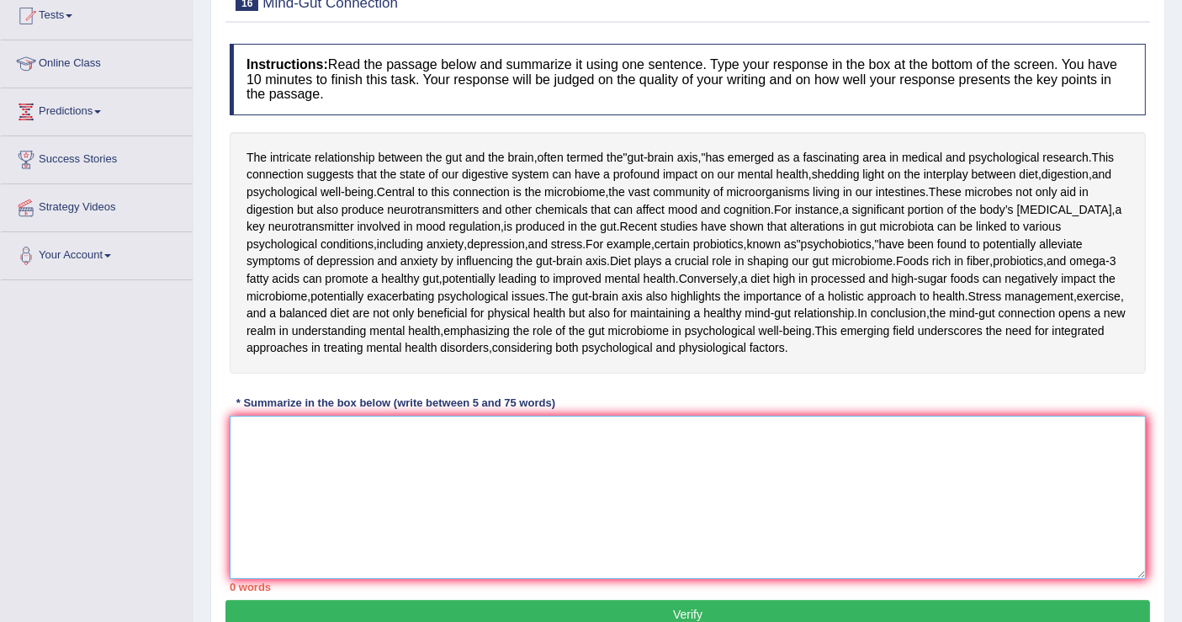
click at [399, 578] on textarea at bounding box center [688, 497] width 916 height 163
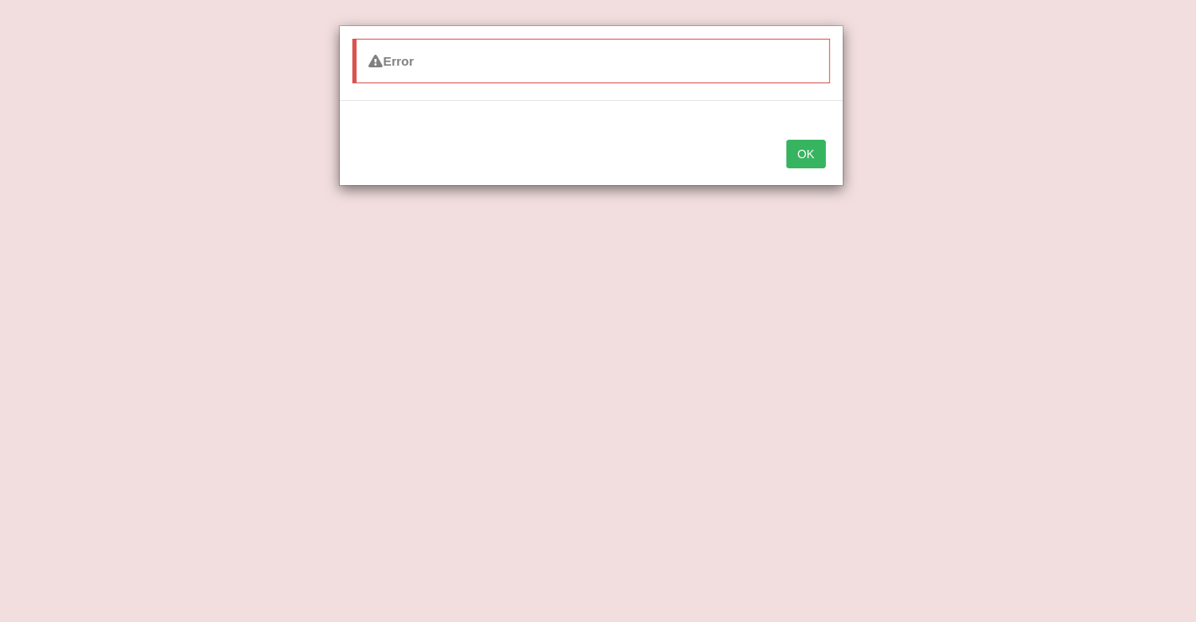
click at [800, 155] on button "OK" at bounding box center [806, 154] width 39 height 29
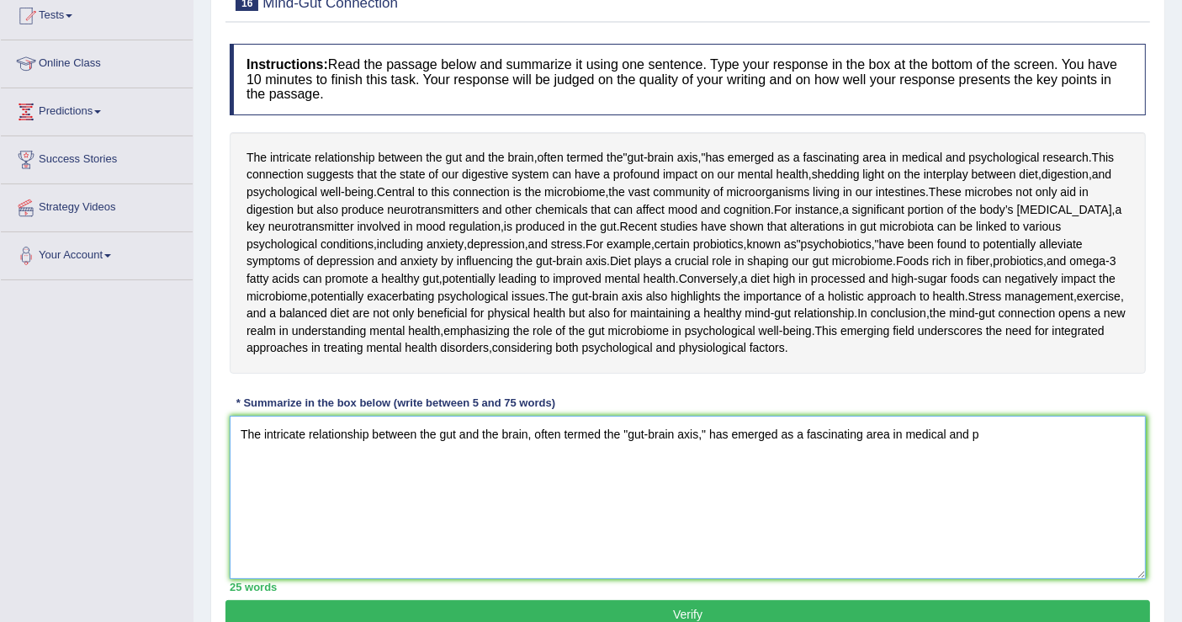
click at [1019, 579] on textarea "The intricate relationship between the gut and the brain, often termed the "gut…" at bounding box center [688, 497] width 916 height 163
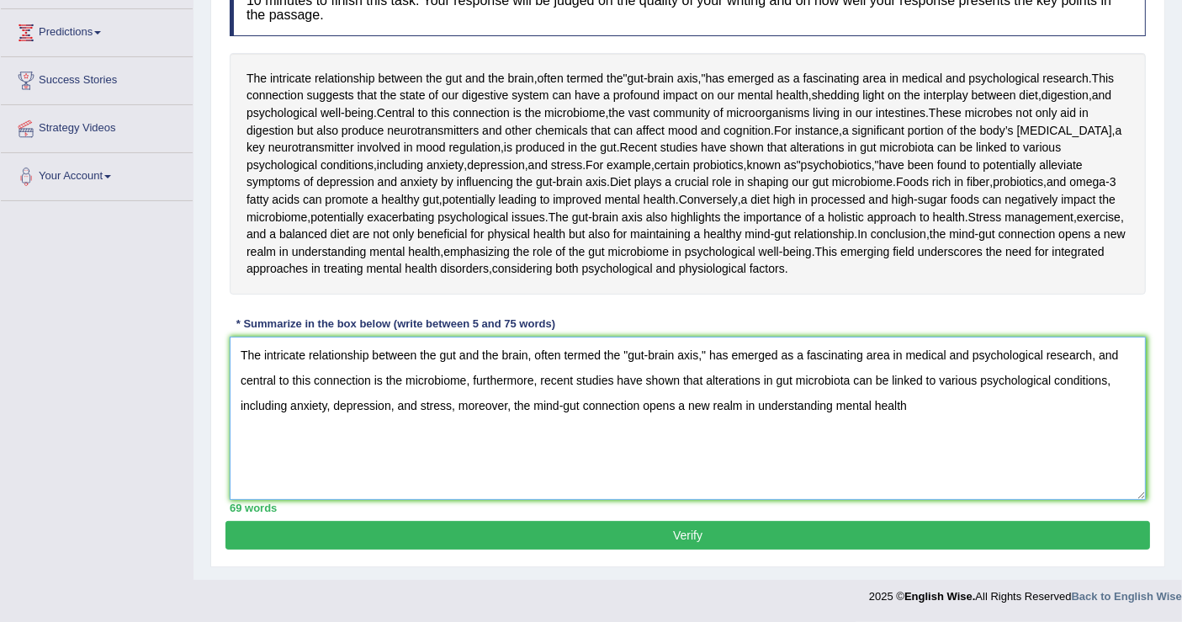
scroll to position [401, 0]
type textarea "The intricate relationship between the gut and the brain, often termed the "gut…"
click at [1032, 535] on button "Verify" at bounding box center [687, 535] width 925 height 29
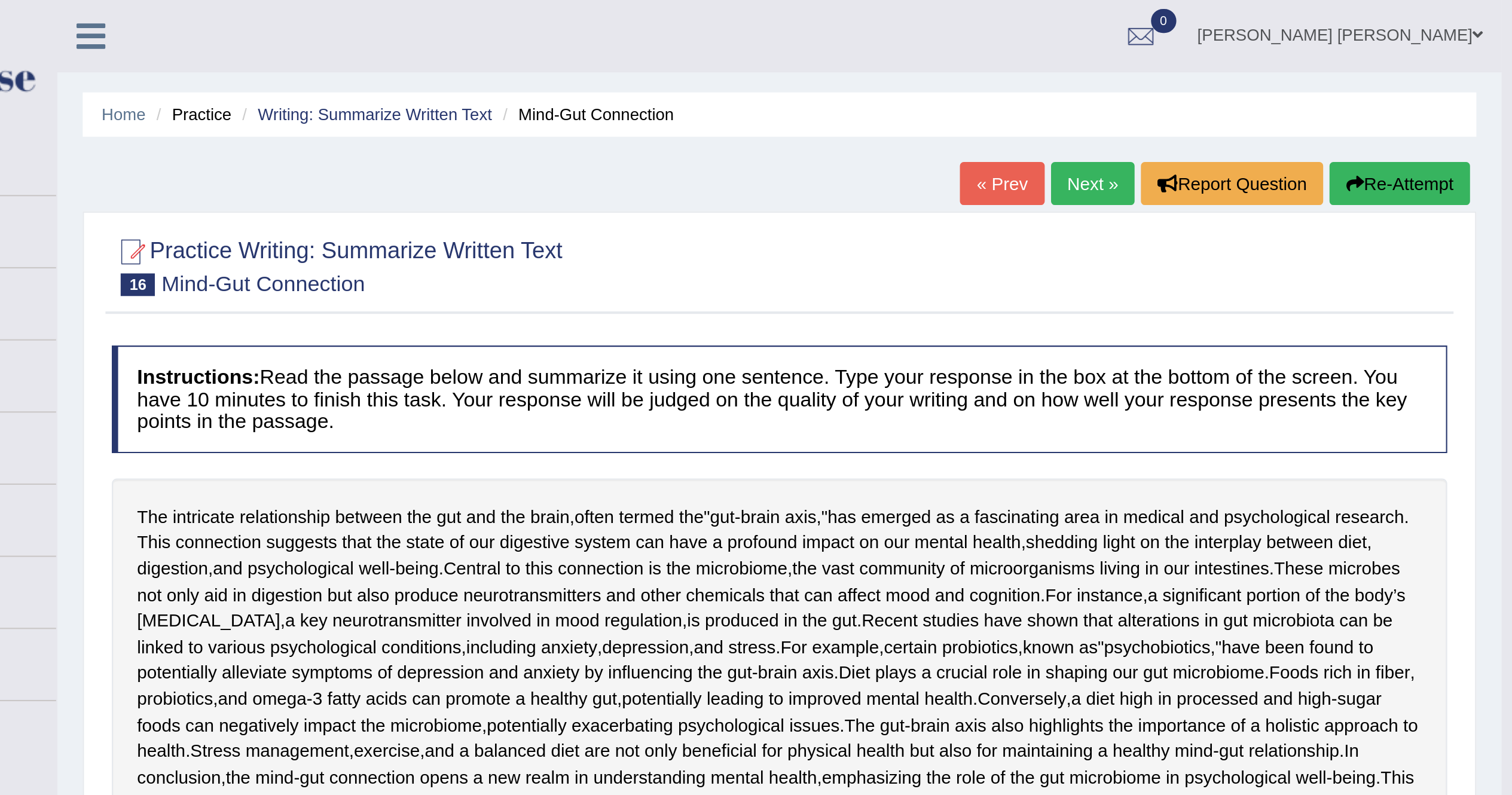
scroll to position [0, 0]
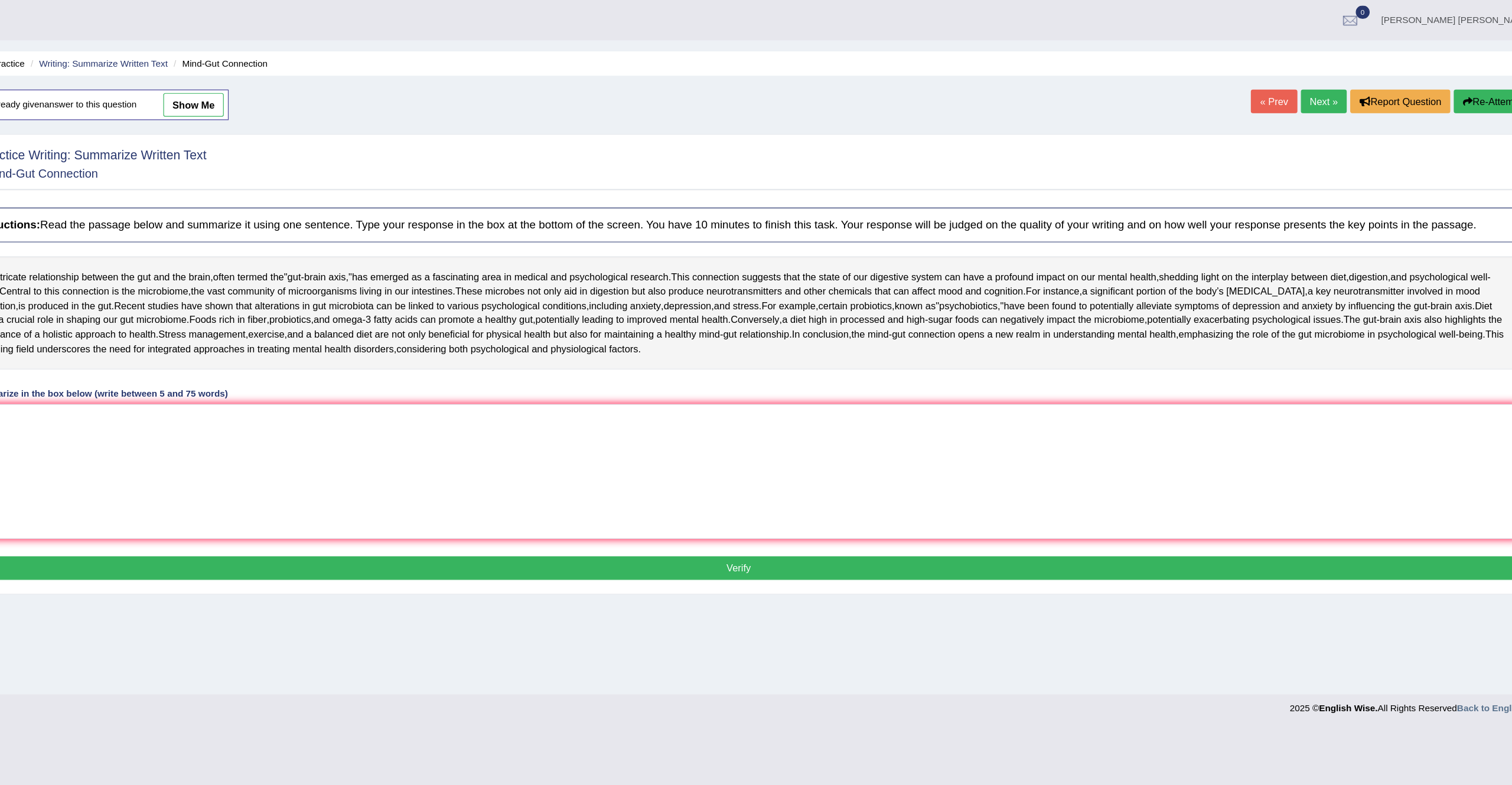
click at [1313, 92] on link "Next »" at bounding box center [1321, 86] width 39 height 20
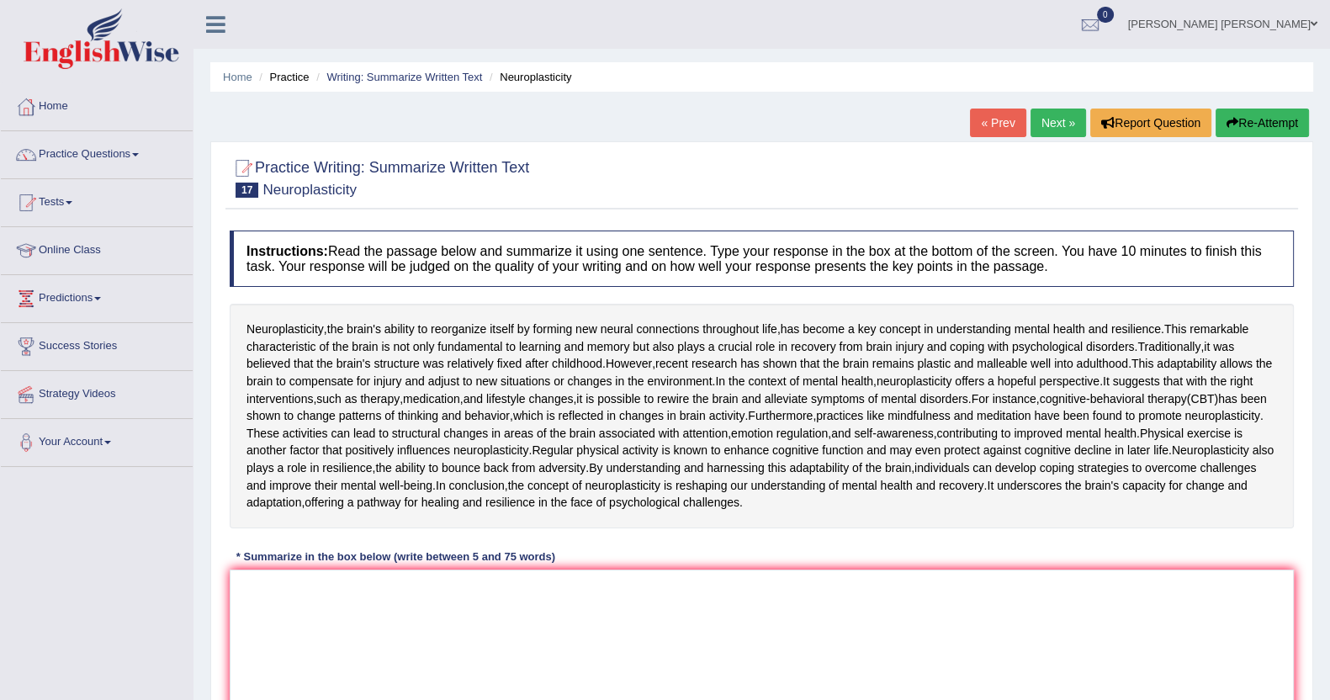
drag, startPoint x: 1950, startPoint y: 3, endPoint x: 901, endPoint y: 191, distance: 1065.9
click at [901, 191] on div at bounding box center [762, 176] width 1064 height 51
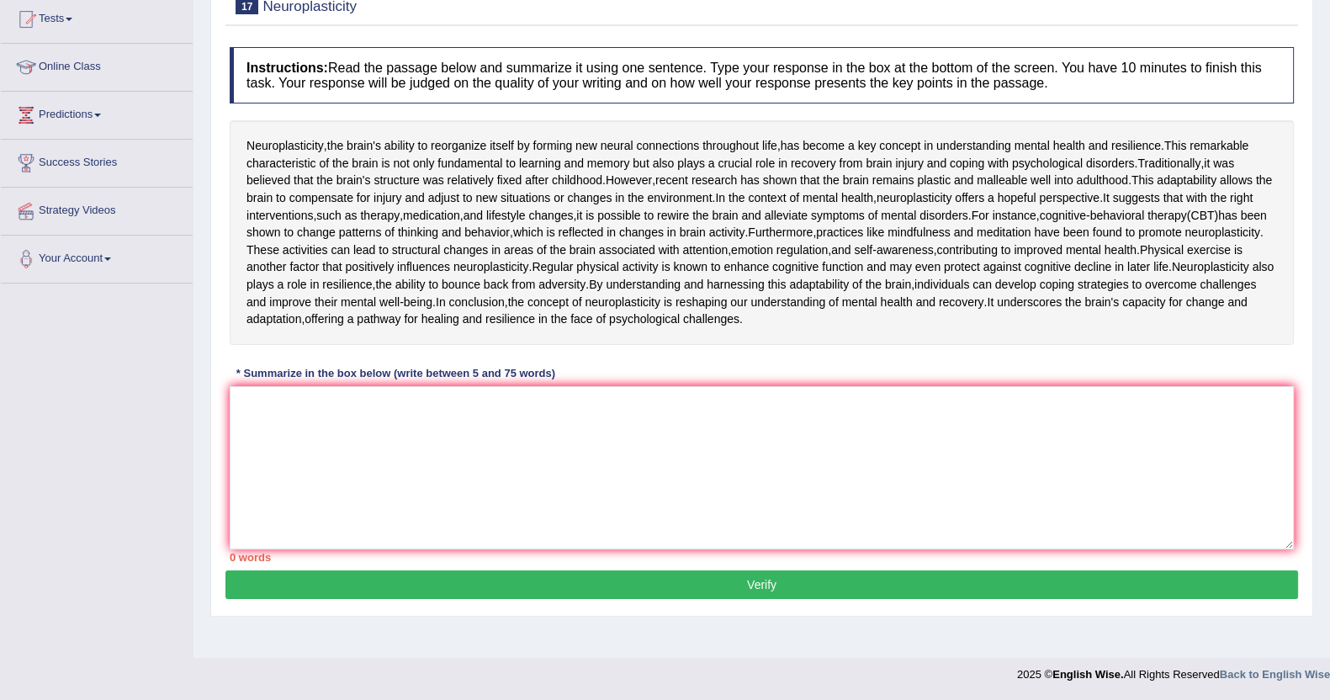
scroll to position [236, 0]
click at [302, 549] on textarea at bounding box center [762, 467] width 1064 height 163
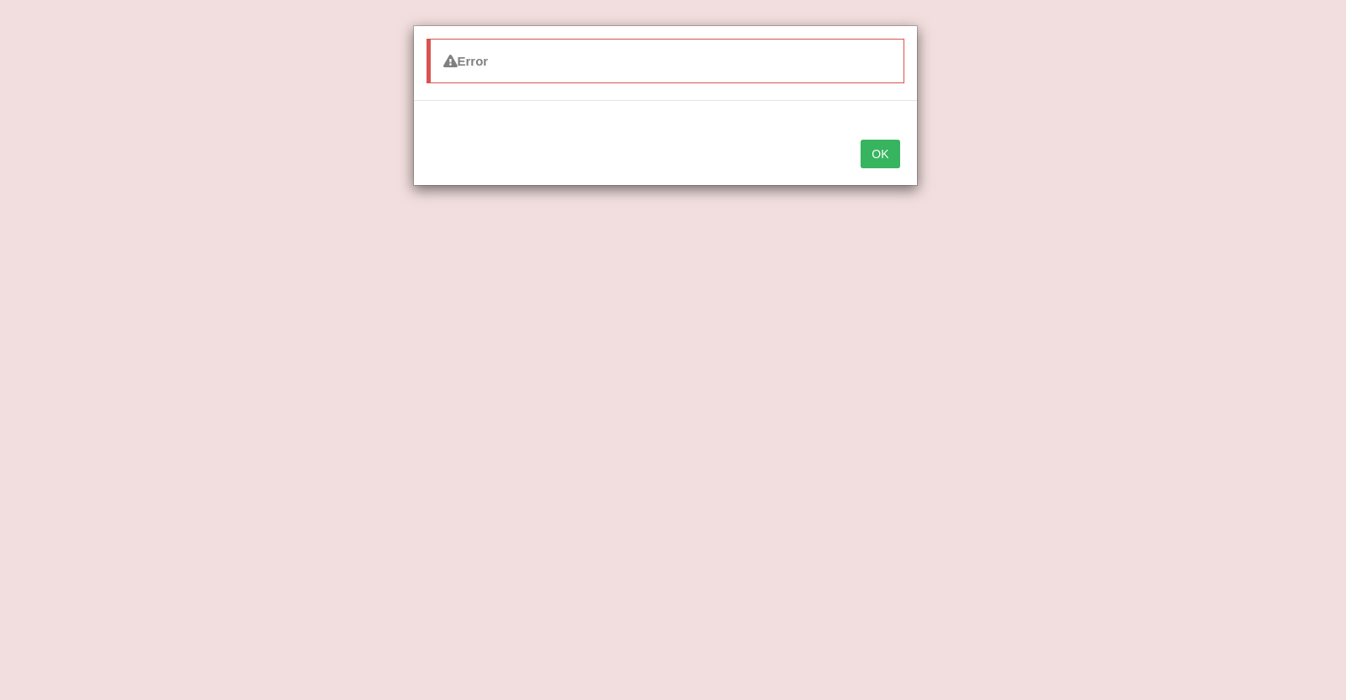
type textarea "Neuroplasticity, the brain's ability to reorganize itself by forming new neural…"
click at [874, 155] on button "OK" at bounding box center [880, 154] width 39 height 29
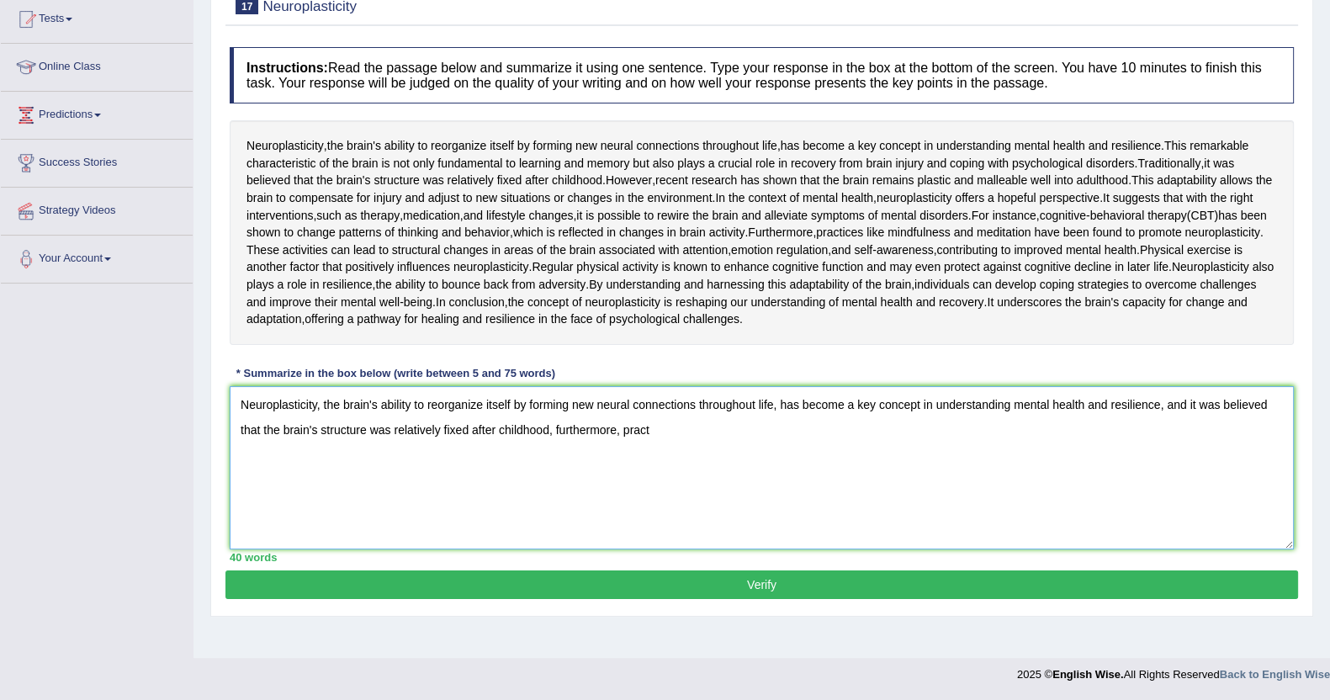
click at [718, 549] on textarea "Neuroplasticity, the brain's ability to reorganize itself by forming new neural…" at bounding box center [762, 467] width 1064 height 163
drag, startPoint x: 718, startPoint y: 559, endPoint x: 708, endPoint y: 561, distance: 9.6
click at [708, 549] on textarea "Neuroplasticity, the brain's ability to reorganize itself by forming new neural…" at bounding box center [762, 467] width 1064 height 163
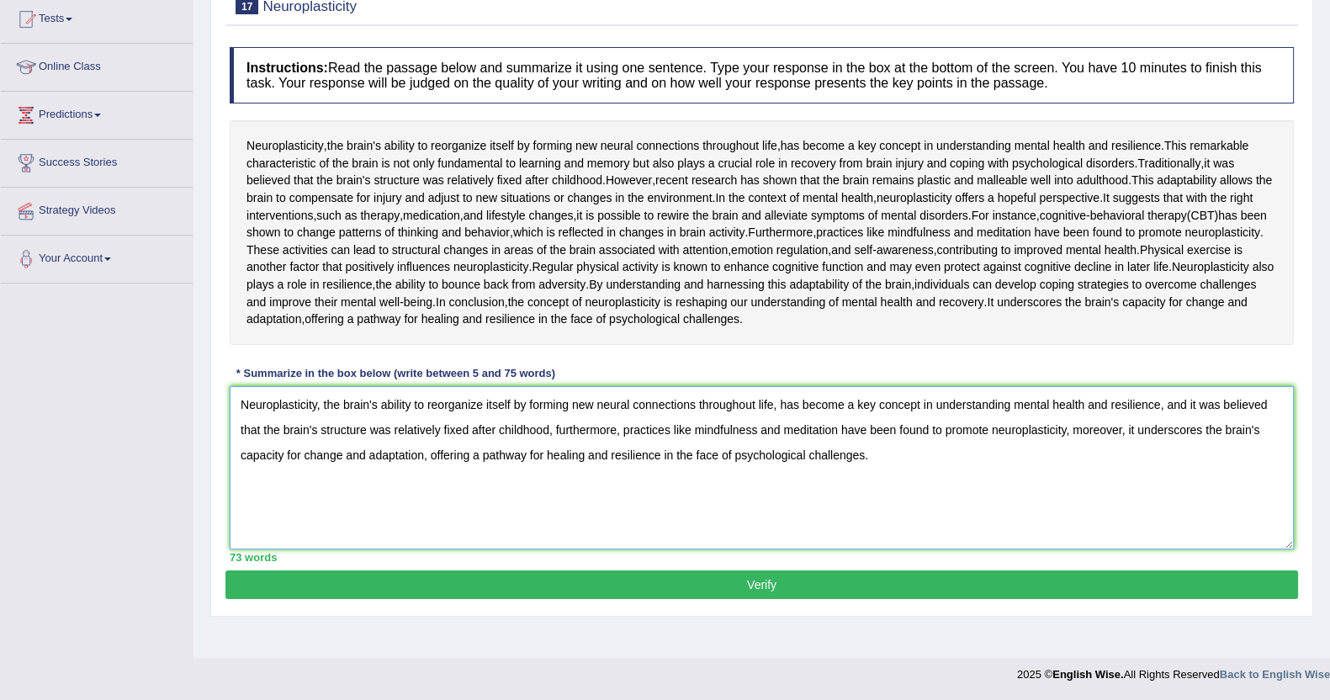
type textarea "Neuroplasticity, the brain's ability to reorganize itself by forming new neural…"
click at [669, 599] on button "Verify" at bounding box center [761, 584] width 1073 height 29
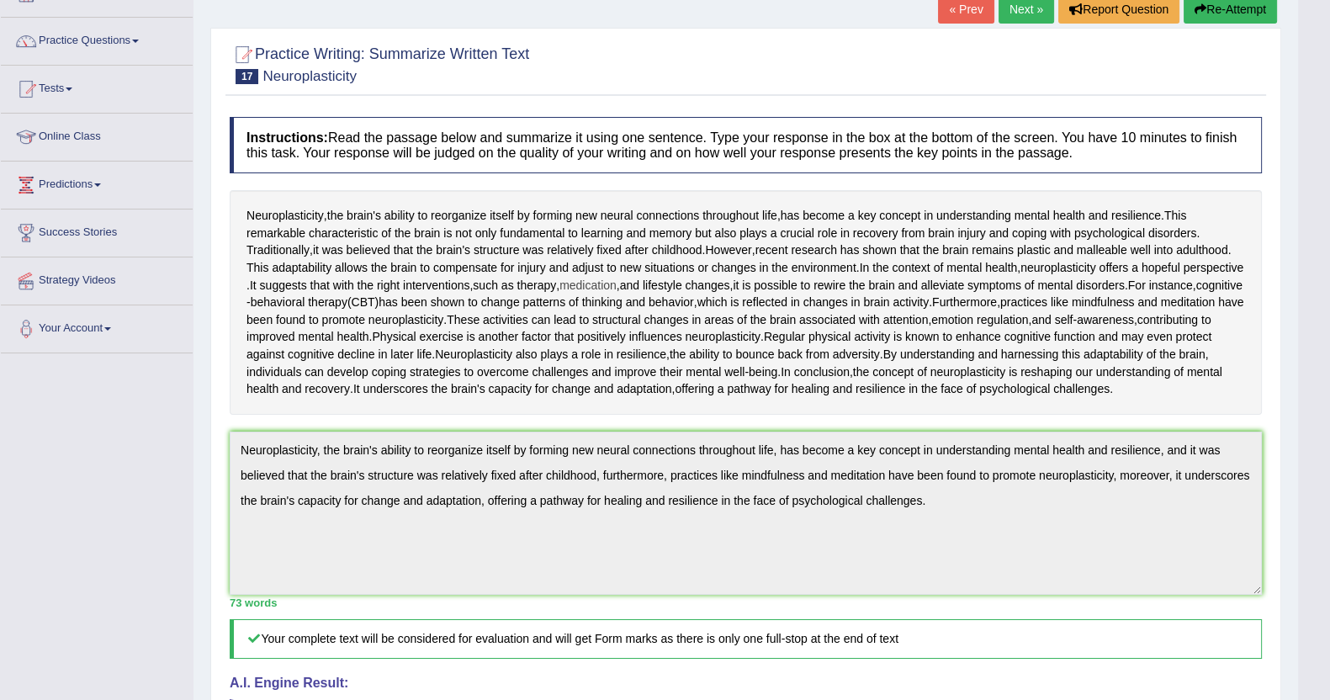
scroll to position [0, 0]
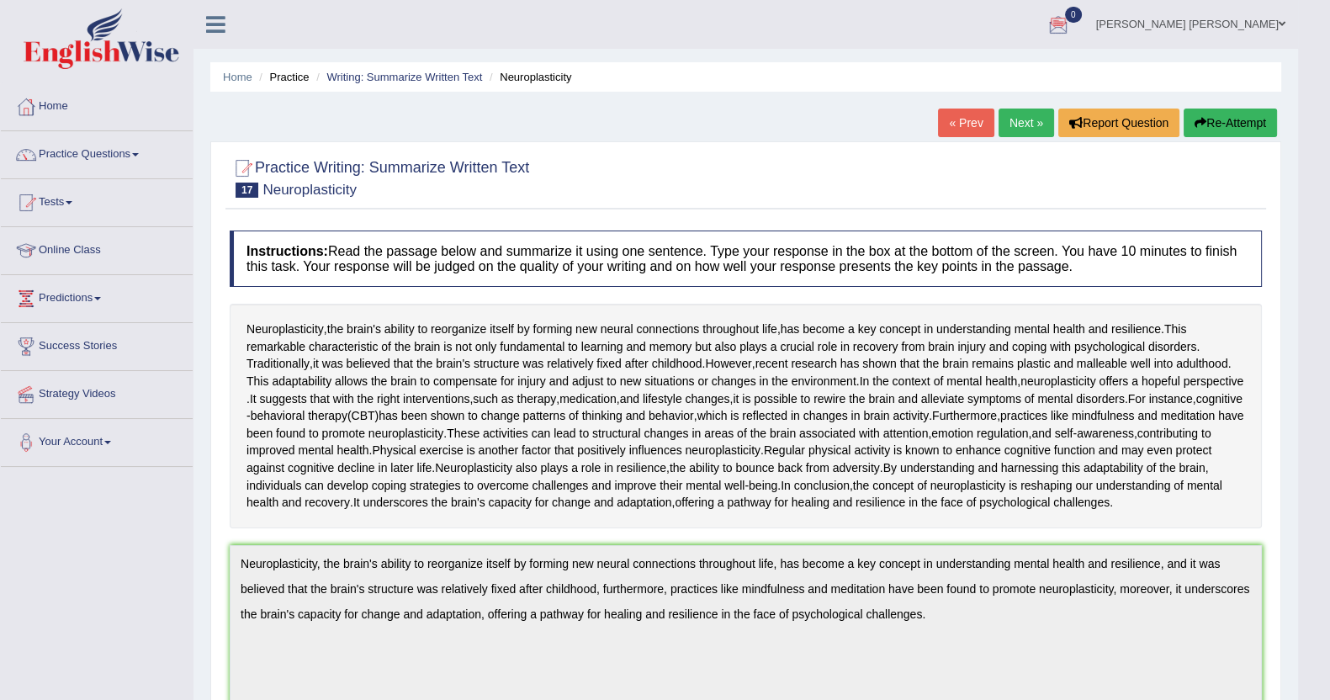
click at [1015, 130] on link "Next »" at bounding box center [1027, 123] width 56 height 29
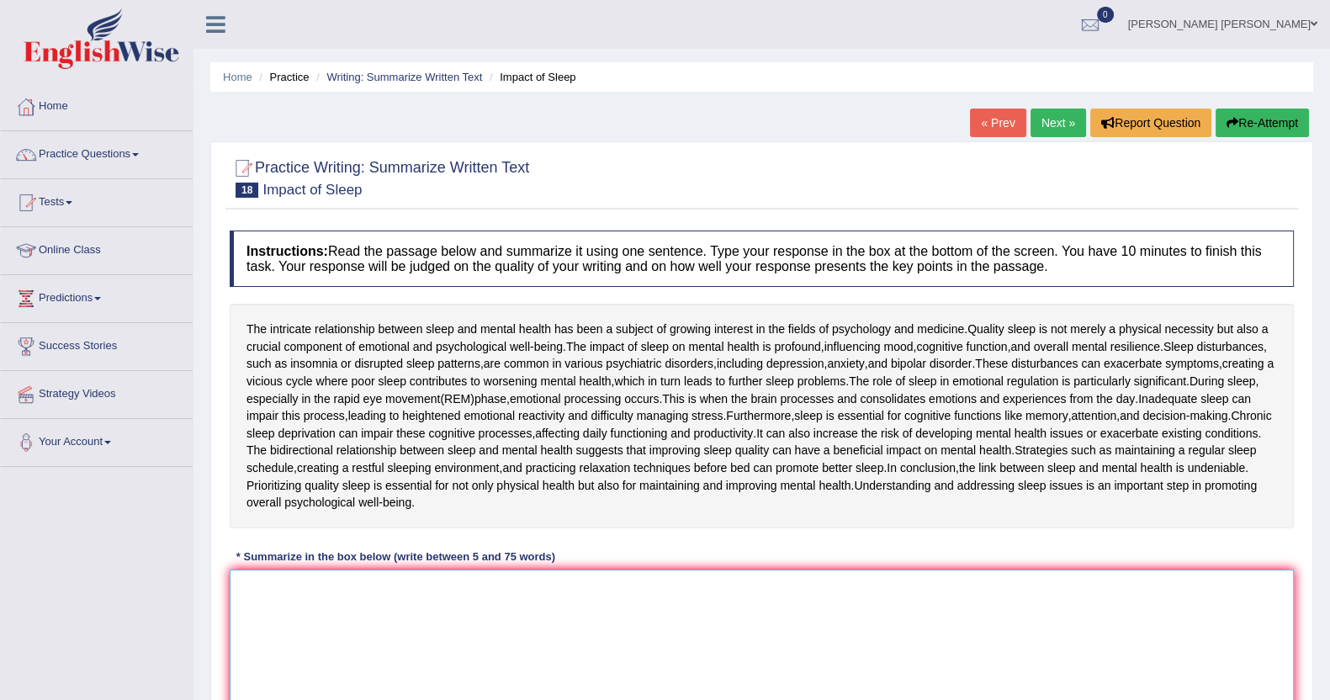
click at [351, 622] on textarea at bounding box center [762, 651] width 1064 height 163
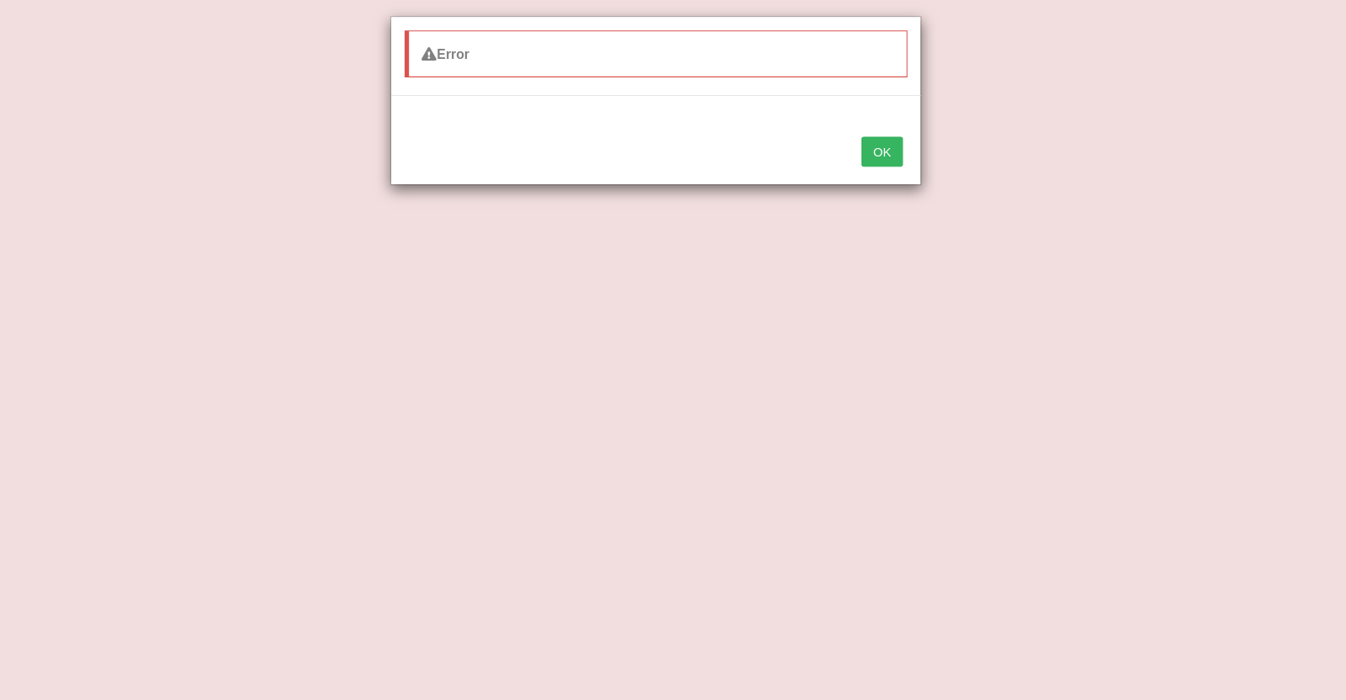
click at [881, 165] on button "OK" at bounding box center [880, 154] width 39 height 29
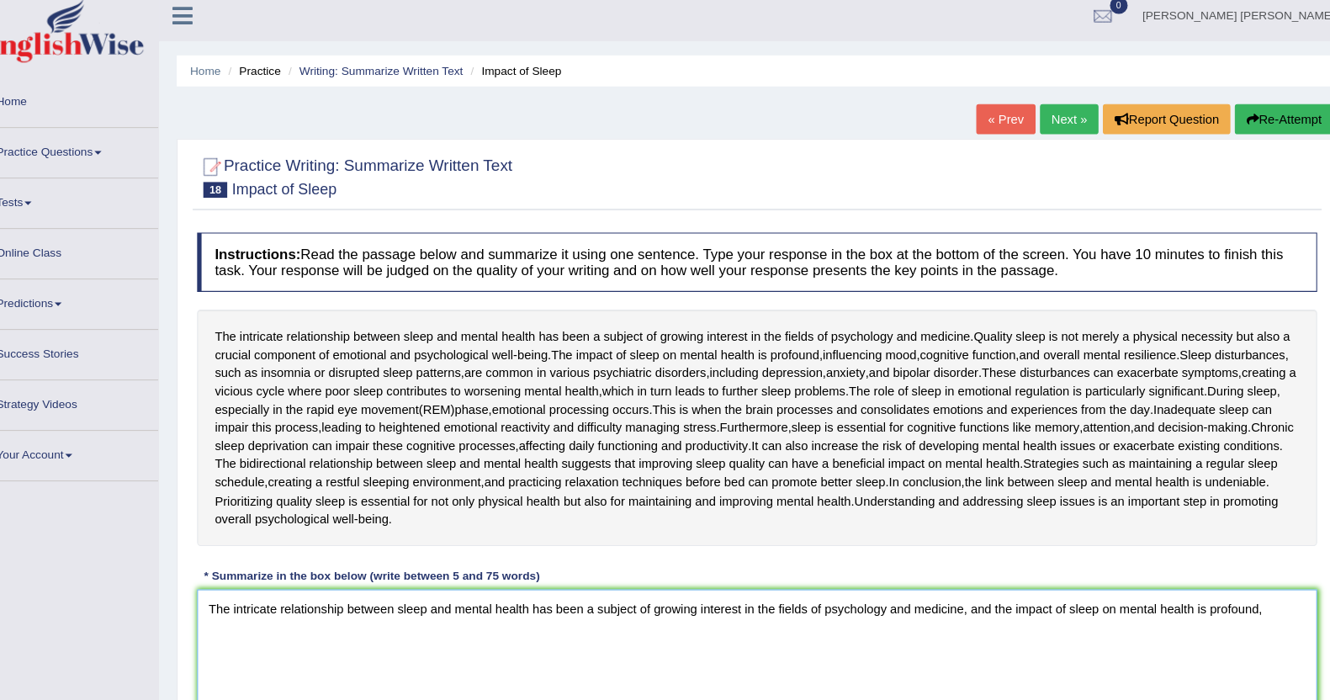
click at [1252, 581] on textarea "The intricate relationship between sleep and mental health has been a subject o…" at bounding box center [762, 651] width 1064 height 163
click at [1277, 589] on textarea "The intricate relationship between sleep and mental health has been a subject o…" at bounding box center [762, 651] width 1064 height 163
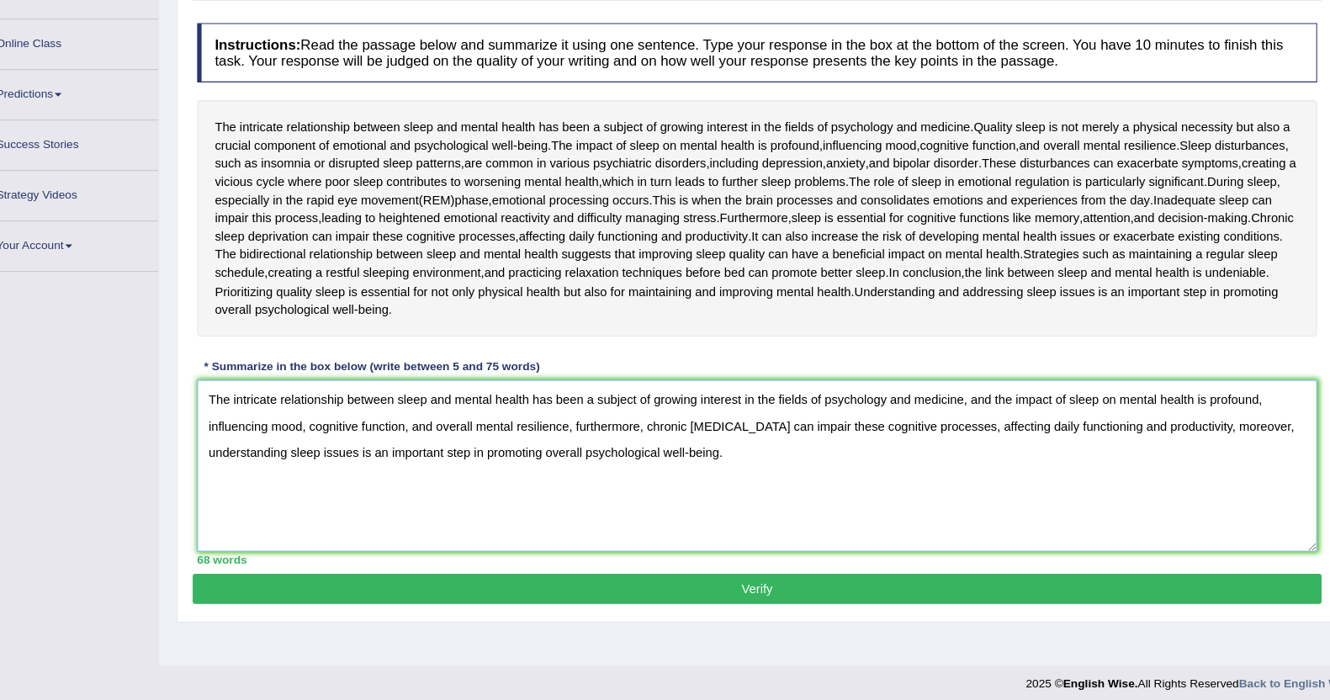
scroll to position [183, 0]
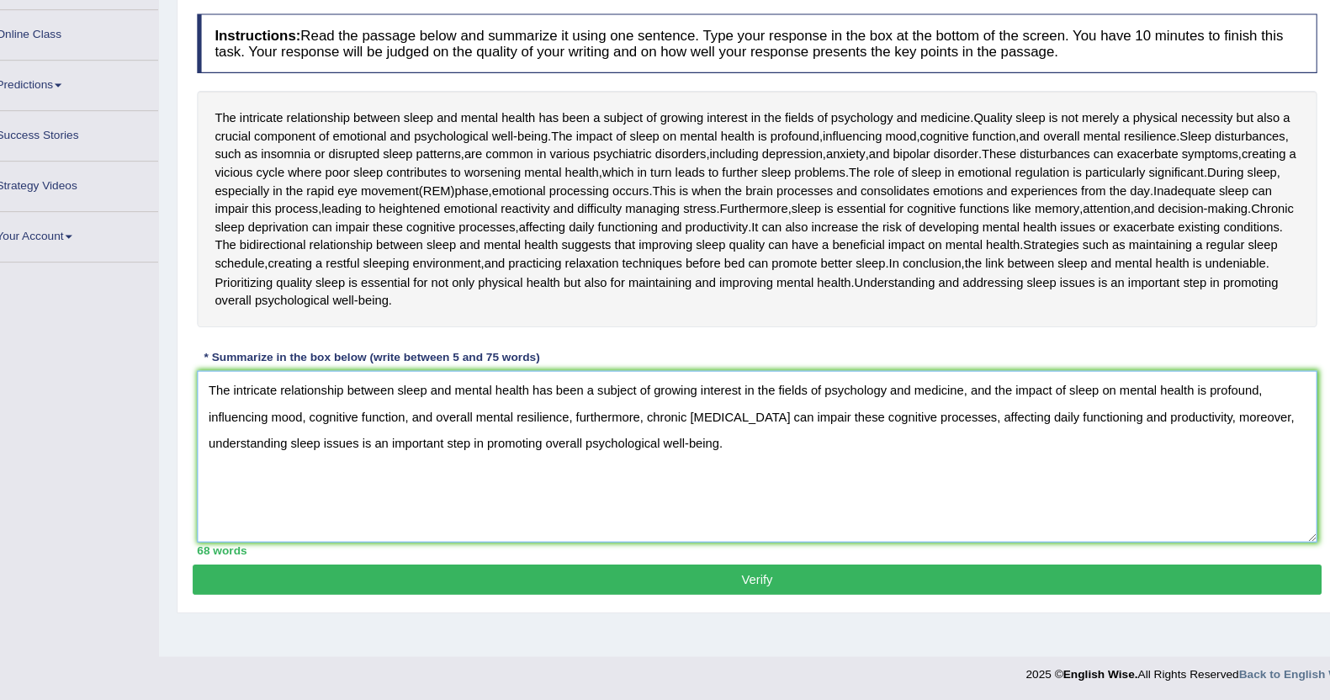
type textarea "The intricate relationship between sleep and mental health has been a subject o…"
click at [777, 581] on button "Verify" at bounding box center [761, 584] width 1073 height 29
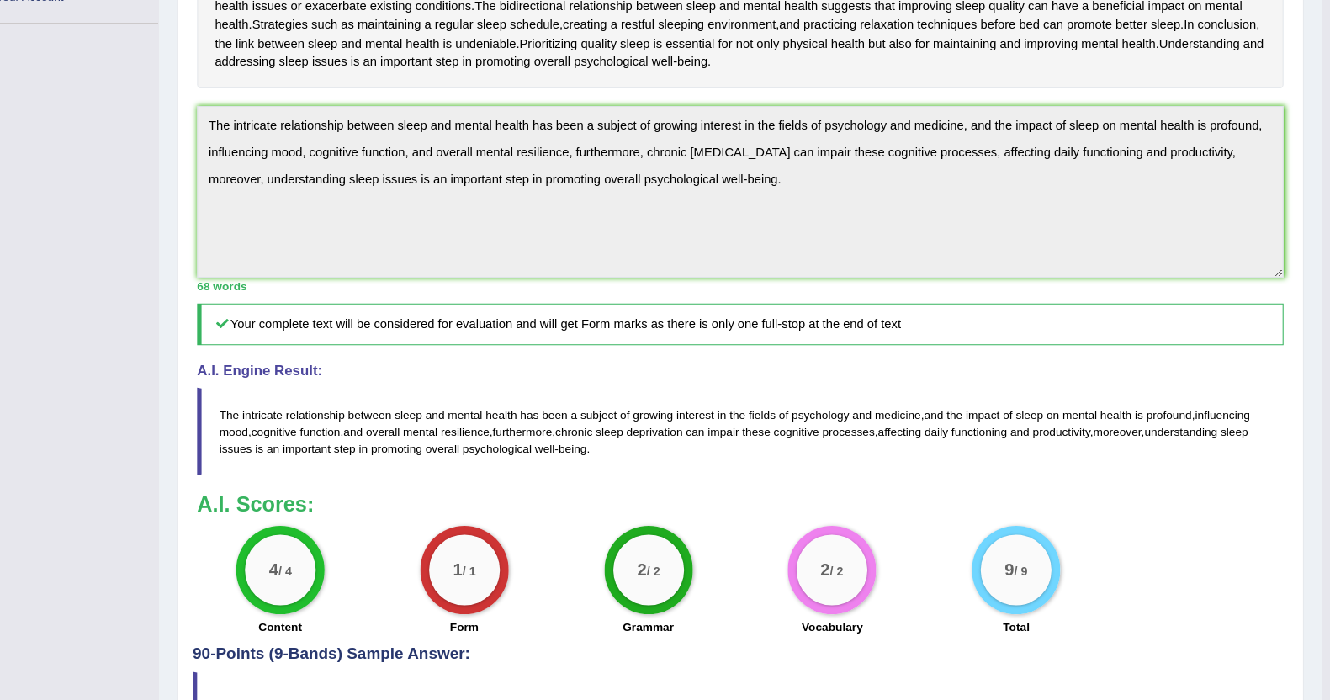
scroll to position [442, 0]
